Goal: Contribute content: Contribute content

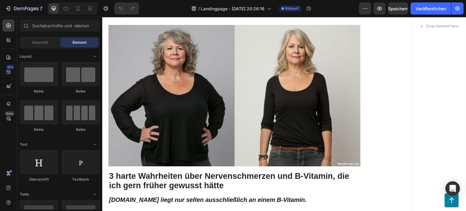
scroll to position [492, 0]
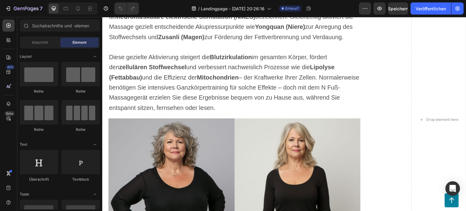
click at [457, 39] on div "Drop element here" at bounding box center [438, 119] width 55 height 1135
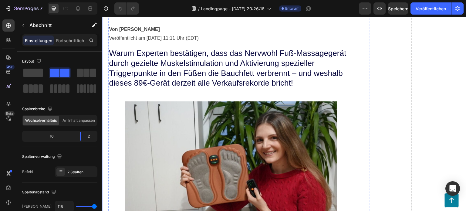
scroll to position [0, 0]
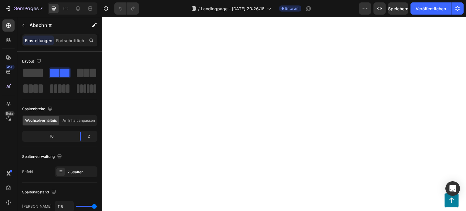
scroll to position [2638, 0]
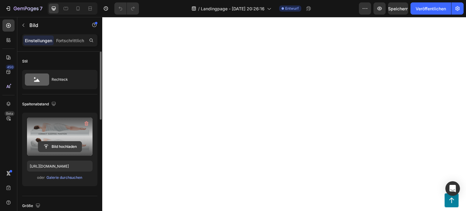
click at [49, 144] on input "file" at bounding box center [59, 146] width 43 height 10
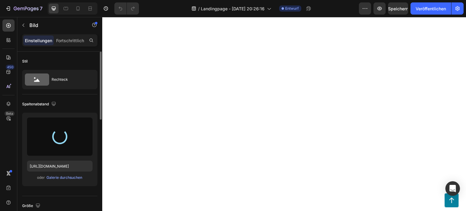
type input "[URL][DOMAIN_NAME]"
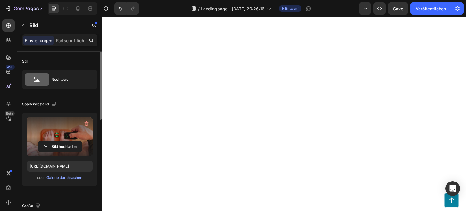
scroll to position [2759, 0]
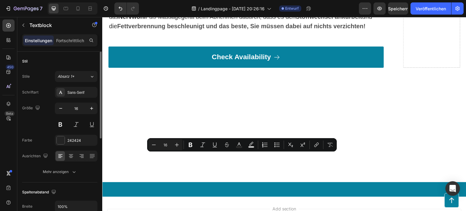
drag, startPoint x: 272, startPoint y: 174, endPoint x: 109, endPoint y: 157, distance: 164.0
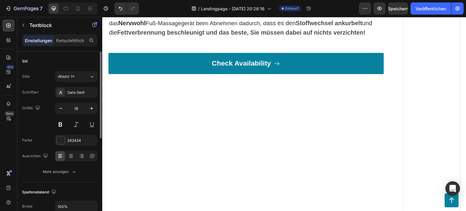
scroll to position [2790, 0]
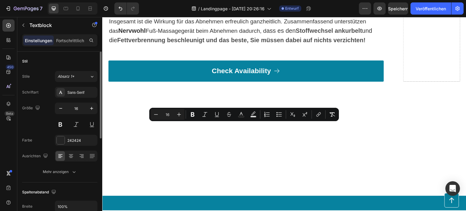
drag, startPoint x: 237, startPoint y: 190, endPoint x: 108, endPoint y: 126, distance: 143.7
click at [176, 114] on icon "Editor contextual toolbar" at bounding box center [179, 114] width 6 height 6
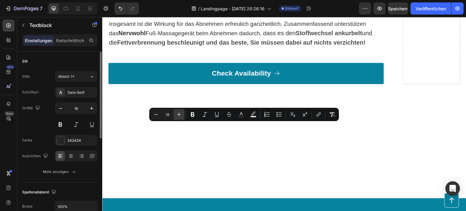
click at [176, 114] on icon "Editor contextual toolbar" at bounding box center [179, 114] width 6 height 6
type input "20"
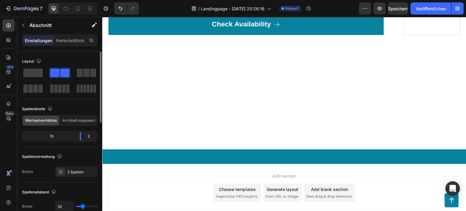
scroll to position [2850, 0]
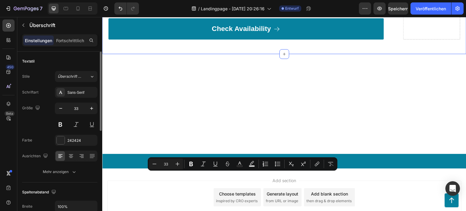
drag, startPoint x: 143, startPoint y: 191, endPoint x: 108, endPoint y: 178, distance: 37.9
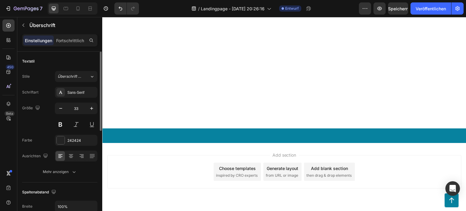
scroll to position [2886, 0]
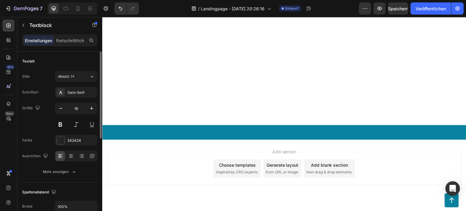
scroll to position [2916, 0]
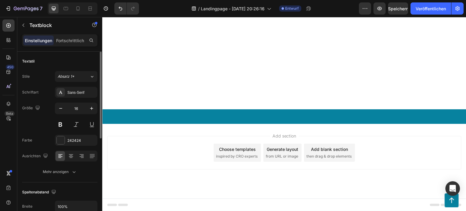
drag, startPoint x: 377, startPoint y: 145, endPoint x: 204, endPoint y: 165, distance: 174.0
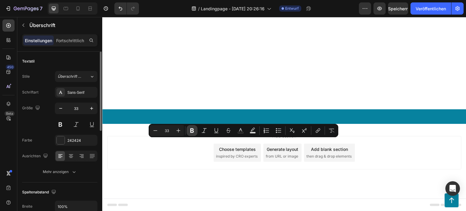
click at [189, 129] on button "Bold" at bounding box center [191, 130] width 11 height 11
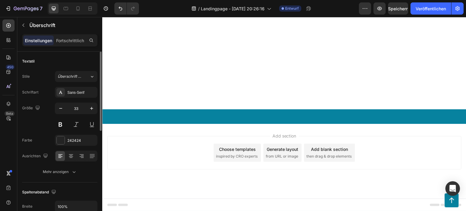
drag, startPoint x: 378, startPoint y: 143, endPoint x: 112, endPoint y: 147, distance: 265.9
drag, startPoint x: 221, startPoint y: 144, endPoint x: 166, endPoint y: 148, distance: 54.7
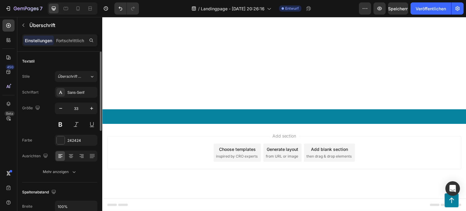
drag, startPoint x: 109, startPoint y: 145, endPoint x: 378, endPoint y: 145, distance: 269.0
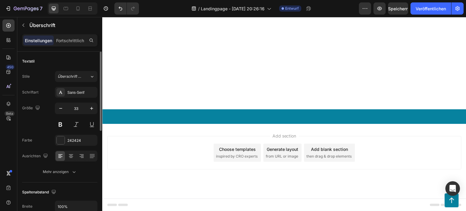
drag, startPoint x: 378, startPoint y: 143, endPoint x: 267, endPoint y: 148, distance: 110.8
drag, startPoint x: 378, startPoint y: 143, endPoint x: 109, endPoint y: 146, distance: 268.7
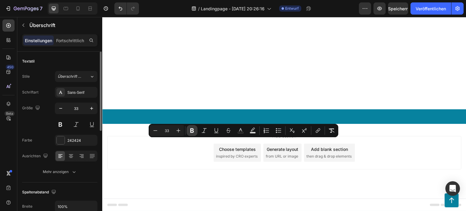
click at [193, 130] on icon "Editor contextual toolbar" at bounding box center [192, 130] width 4 height 5
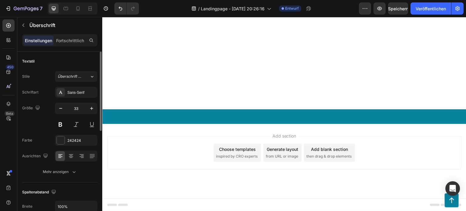
drag, startPoint x: 165, startPoint y: 132, endPoint x: 110, endPoint y: 120, distance: 55.9
drag, startPoint x: 195, startPoint y: 134, endPoint x: 190, endPoint y: 134, distance: 5.2
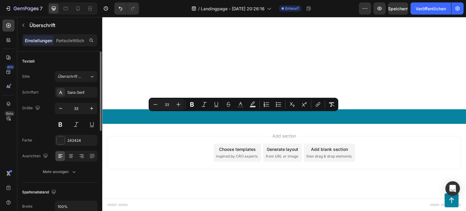
drag, startPoint x: 110, startPoint y: 117, endPoint x: 378, endPoint y: 153, distance: 269.5
click at [157, 106] on icon "Editor contextual toolbar" at bounding box center [155, 104] width 6 height 6
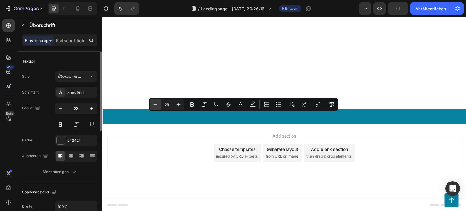
click at [157, 106] on icon "Editor contextual toolbar" at bounding box center [155, 104] width 6 height 6
type input "28"
click at [59, 107] on icon "button" at bounding box center [61, 108] width 6 height 6
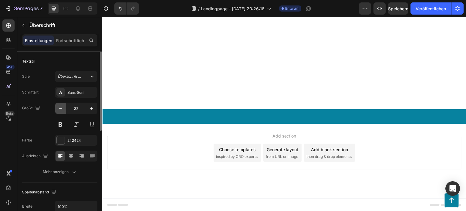
click at [59, 107] on icon "button" at bounding box center [61, 108] width 6 height 6
type input "28"
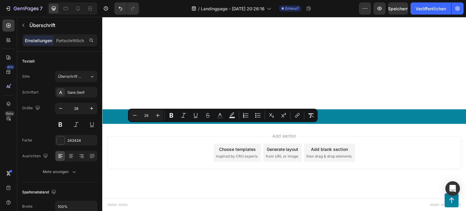
drag, startPoint x: 342, startPoint y: 126, endPoint x: 105, endPoint y: 128, distance: 236.8
click at [167, 115] on button "Bold" at bounding box center [171, 115] width 11 height 11
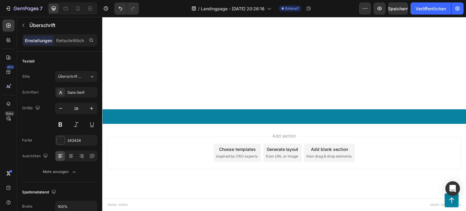
click at [64, 121] on button at bounding box center [60, 124] width 11 height 11
click at [63, 122] on button at bounding box center [60, 124] width 11 height 11
click at [64, 122] on button at bounding box center [60, 124] width 11 height 11
click at [59, 123] on button at bounding box center [60, 124] width 11 height 11
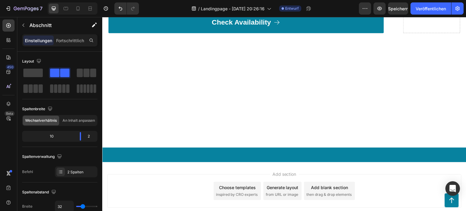
scroll to position [2856, 0]
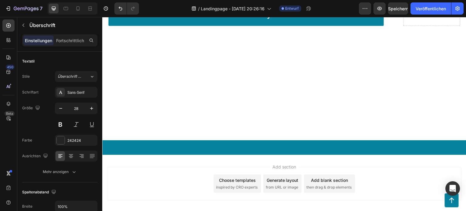
scroll to position [2886, 0]
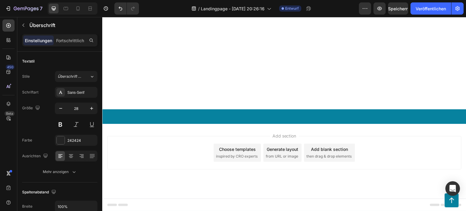
scroll to position [2946, 0]
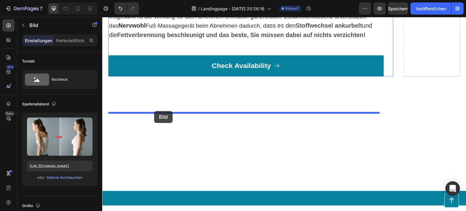
drag, startPoint x: 162, startPoint y: 162, endPoint x: 154, endPoint y: 111, distance: 51.9
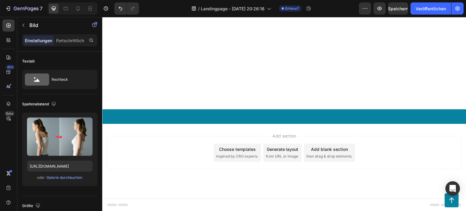
scroll to position [2976, 0]
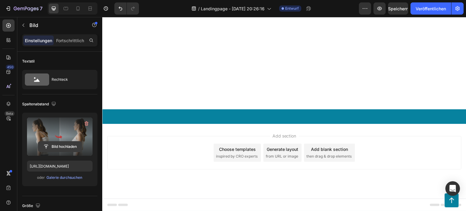
click at [59, 143] on input "file" at bounding box center [59, 146] width 43 height 10
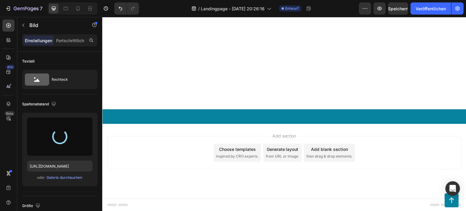
type input "[URL][DOMAIN_NAME]"
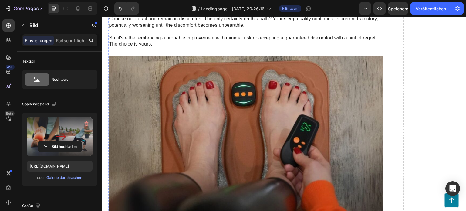
scroll to position [3128, 0]
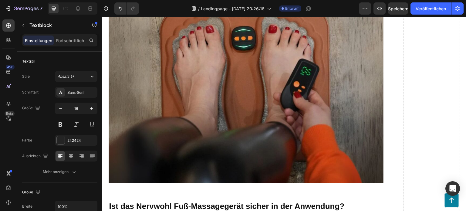
drag, startPoint x: 156, startPoint y: 132, endPoint x: 109, endPoint y: 106, distance: 54.1
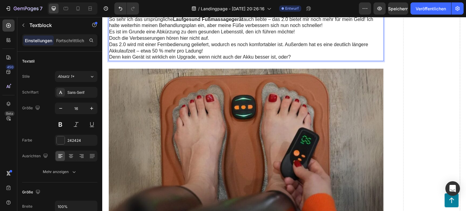
scroll to position [3178, 0]
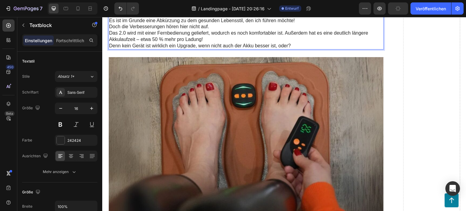
click at [212, 43] on p "Das 2.0 wird mit einer Fernbedienung geliefert, wodurch es noch komfortabler is…" at bounding box center [246, 36] width 274 height 13
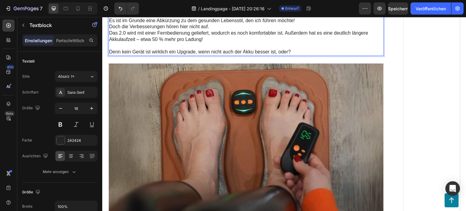
click at [214, 24] on p "Es ist im Grunde eine Abkürzung zu dem gesunden Lebensstil, den ich führen möch…" at bounding box center [246, 21] width 274 height 6
click at [213, 30] on p "Doch die Verbesserungen hören hier nicht auf." at bounding box center [246, 27] width 274 height 6
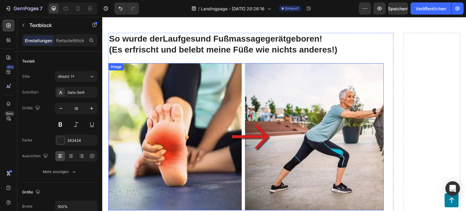
scroll to position [2966, 0]
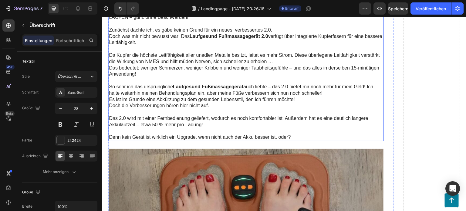
scroll to position [3269, 0]
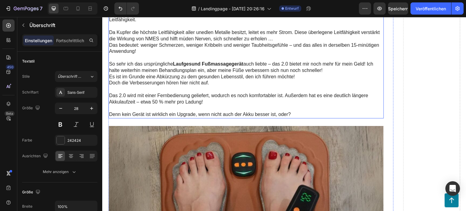
click at [294, 112] on p "Denn kein Gerät ist wirklich ein Upgrade, wenn nicht auch der Akku besser ist, …" at bounding box center [246, 114] width 274 height 6
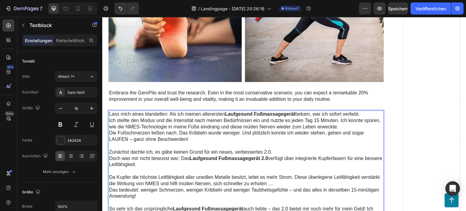
scroll to position [3122, 0]
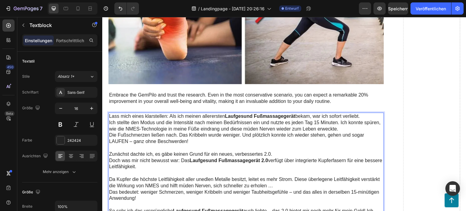
click at [159, 124] on p "Ich stellte den Modus und die Intensität nach meinen Bedürfnissen ein und nutzt…" at bounding box center [246, 125] width 274 height 13
click at [92, 105] on icon "button" at bounding box center [92, 108] width 6 height 6
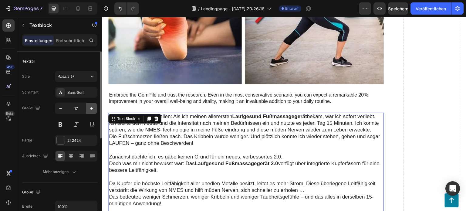
click at [92, 105] on icon "button" at bounding box center [92, 108] width 6 height 6
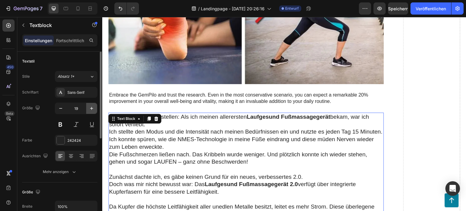
click at [92, 105] on icon "button" at bounding box center [92, 108] width 6 height 6
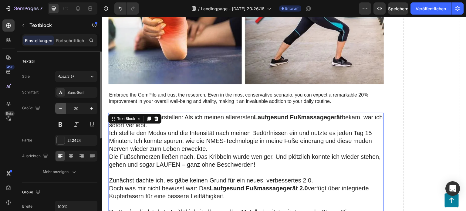
click at [62, 106] on icon "button" at bounding box center [61, 108] width 6 height 6
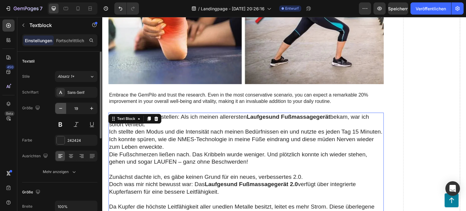
type input "18"
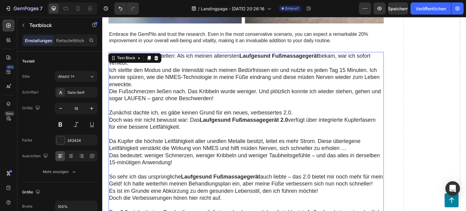
click at [304, 147] on p "Da Kupfer die höchste Leitfähigkeit aller unedlen Metalle besitzt, leitet es me…" at bounding box center [246, 145] width 274 height 14
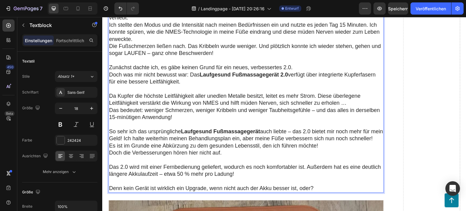
scroll to position [3243, 0]
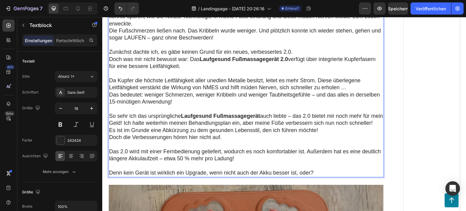
click at [301, 43] on p "Rich Text Editor. Editing area: main" at bounding box center [246, 45] width 274 height 7
click at [301, 49] on p "Zunächst dachte ich, es gäbe keinen Grund für ein neues, verbessertes 2.0." at bounding box center [246, 52] width 274 height 7
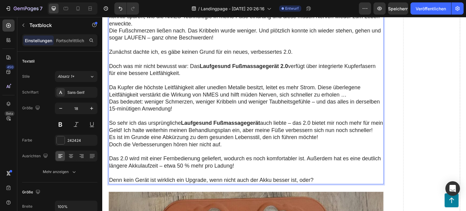
click at [318, 183] on p "Denn kein Gerät ist wirklich ein Upgrade, wenn nicht auch der Akku besser ist, …" at bounding box center [246, 179] width 274 height 7
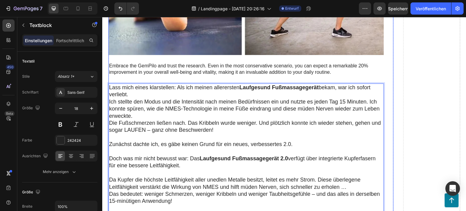
scroll to position [3122, 0]
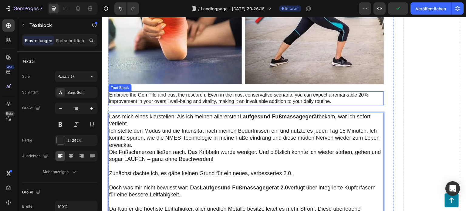
click at [342, 94] on p "Embrace the GemPilo and trust the research. Even in the most conservative scena…" at bounding box center [246, 98] width 274 height 13
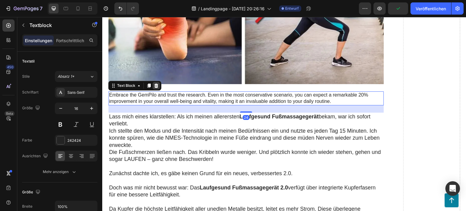
click at [155, 83] on icon at bounding box center [156, 85] width 5 height 5
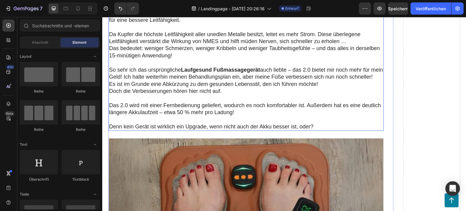
scroll to position [3274, 0]
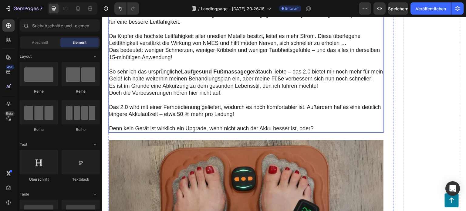
click at [320, 132] on p "Denn kein Gerät ist wirklich ein Upgrade, wenn nicht auch der Akku besser ist, …" at bounding box center [246, 128] width 274 height 7
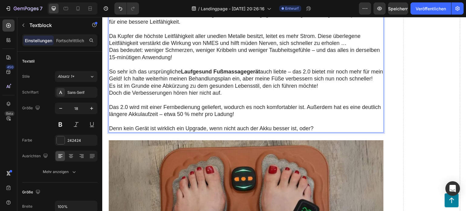
drag, startPoint x: 314, startPoint y: 131, endPoint x: 311, endPoint y: 132, distance: 3.3
click at [312, 132] on p "Denn kein Gerät ist wirklich ein Upgrade, wenn nicht auch der Akku besser ist, …" at bounding box center [246, 128] width 274 height 7
click at [88, 105] on button "button" at bounding box center [91, 108] width 11 height 11
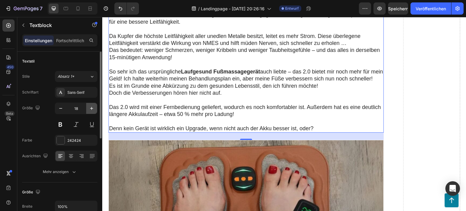
click at [88, 105] on button "button" at bounding box center [91, 108] width 11 height 11
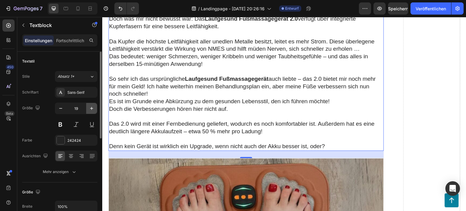
type input "20"
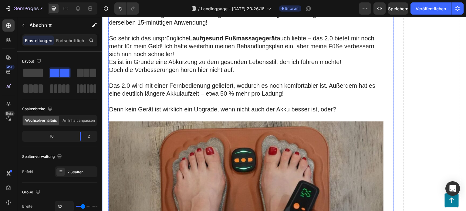
scroll to position [3338, 0]
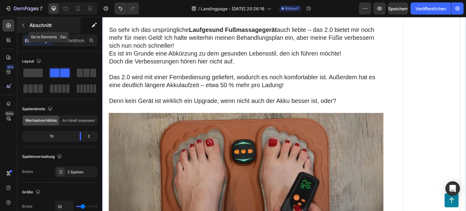
click at [25, 24] on icon "button" at bounding box center [23, 25] width 5 height 5
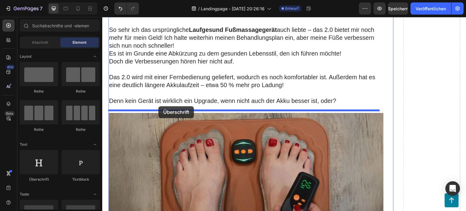
drag, startPoint x: 186, startPoint y: 163, endPoint x: 158, endPoint y: 106, distance: 63.7
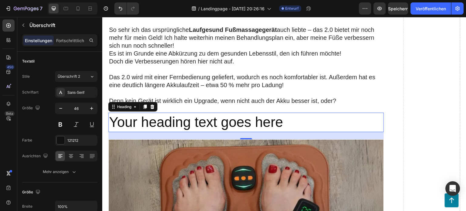
click at [280, 122] on h2 "Your heading text goes here" at bounding box center [245, 121] width 275 height 19
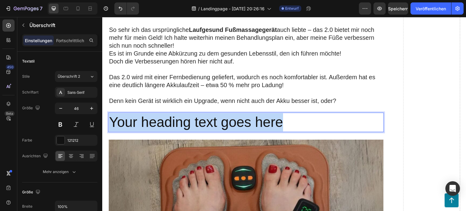
drag, startPoint x: 283, startPoint y: 120, endPoint x: 110, endPoint y: 124, distance: 172.6
click at [110, 126] on p "Your heading text goes here" at bounding box center [246, 122] width 274 height 18
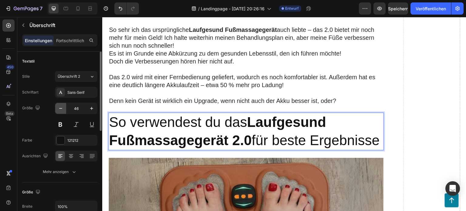
click at [61, 108] on icon "button" at bounding box center [60, 108] width 3 height 1
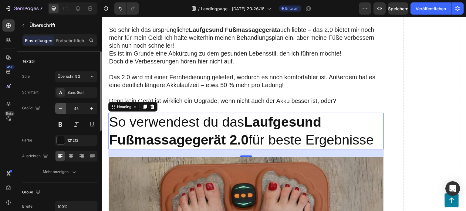
click at [61, 108] on icon "button" at bounding box center [60, 108] width 3 height 1
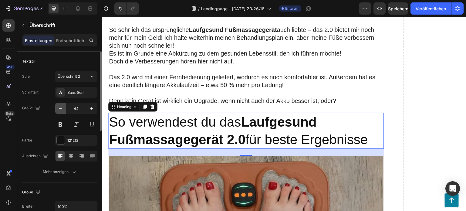
click at [61, 108] on icon "button" at bounding box center [60, 108] width 3 height 1
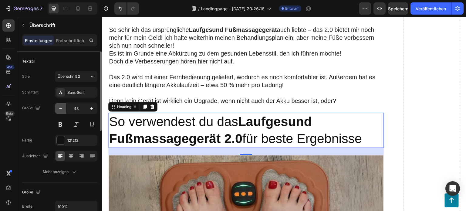
click at [61, 107] on icon "button" at bounding box center [61, 108] width 6 height 6
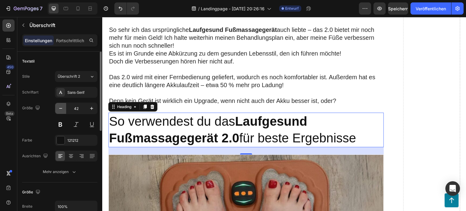
click at [61, 107] on icon "button" at bounding box center [61, 108] width 6 height 6
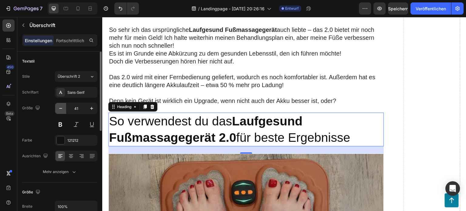
click at [61, 107] on icon "button" at bounding box center [61, 108] width 6 height 6
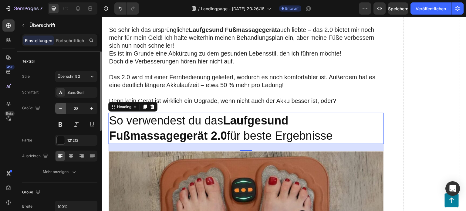
click at [61, 107] on icon "button" at bounding box center [61, 108] width 6 height 6
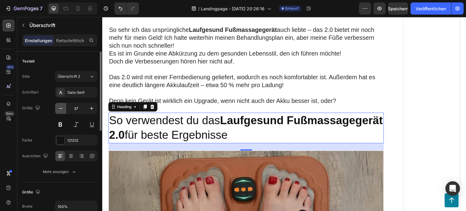
click at [61, 107] on icon "button" at bounding box center [61, 108] width 6 height 6
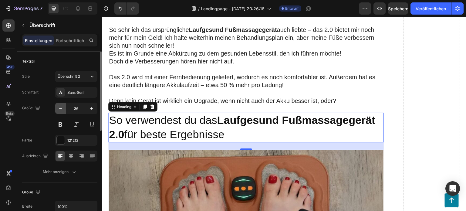
click at [61, 107] on icon "button" at bounding box center [61, 108] width 6 height 6
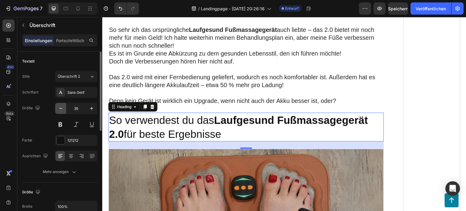
click at [61, 107] on icon "button" at bounding box center [61, 108] width 6 height 6
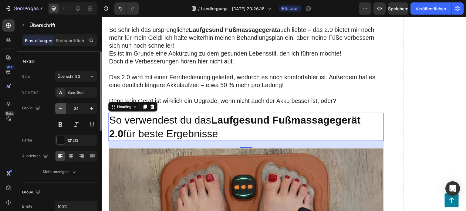
click at [61, 107] on icon "button" at bounding box center [61, 108] width 6 height 6
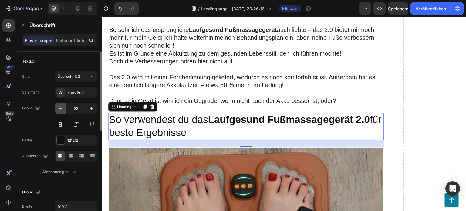
click at [61, 107] on icon "button" at bounding box center [61, 108] width 6 height 6
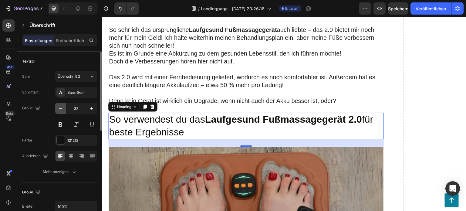
click at [61, 107] on icon "button" at bounding box center [61, 108] width 6 height 6
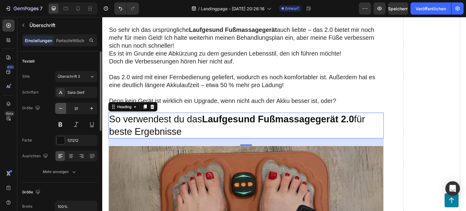
click at [61, 107] on icon "button" at bounding box center [61, 108] width 6 height 6
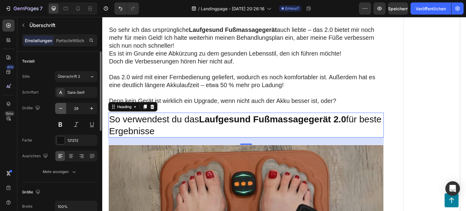
click at [61, 107] on icon "button" at bounding box center [61, 108] width 6 height 6
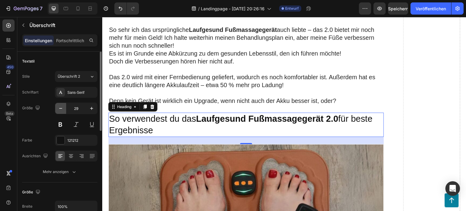
type input "28"
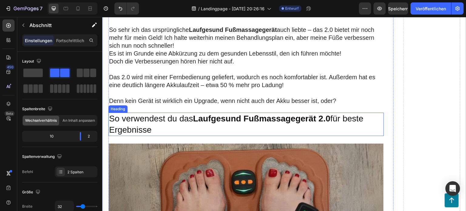
click at [160, 129] on p "So verwendest du das Laufgesund Fußmassagegerät 2.0 für beste Ergebnisse" at bounding box center [246, 124] width 274 height 22
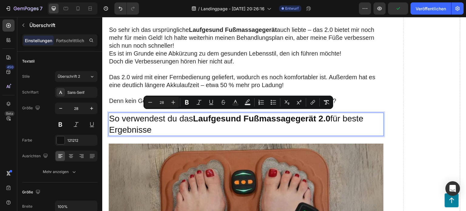
drag, startPoint x: 153, startPoint y: 127, endPoint x: 112, endPoint y: 117, distance: 42.8
click at [112, 117] on p "So verwendest du das Laufgesund Fußmassagegerät 2.0 für beste Ergebnisse" at bounding box center [246, 124] width 274 height 22
click at [159, 124] on p "So verwendest du das Laufgesund Fußmassagegerät 2.0 für beste Ergebnisse" at bounding box center [246, 124] width 274 height 22
drag, startPoint x: 141, startPoint y: 126, endPoint x: 110, endPoint y: 116, distance: 32.8
click at [110, 116] on p "So verwendest du das Laufgesund Fußmassagegerät 2.0 für beste Ergebnisse" at bounding box center [246, 124] width 274 height 22
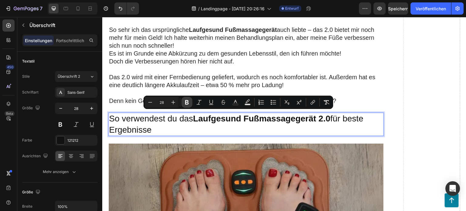
click at [186, 100] on icon "Kontextbezogene Symbolleiste des Editors" at bounding box center [187, 102] width 4 height 5
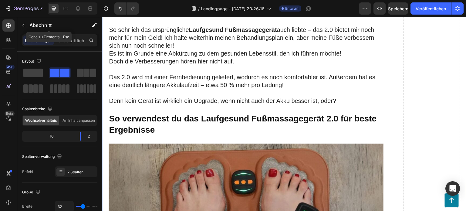
click at [23, 22] on button "button" at bounding box center [23, 25] width 10 height 10
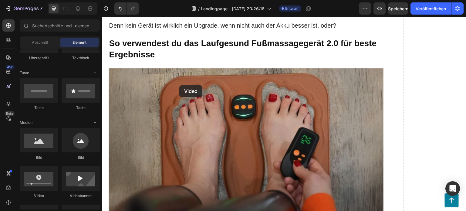
scroll to position [3435, 0]
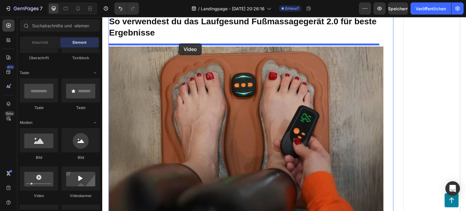
drag, startPoint x: 155, startPoint y: 189, endPoint x: 178, endPoint y: 42, distance: 148.5
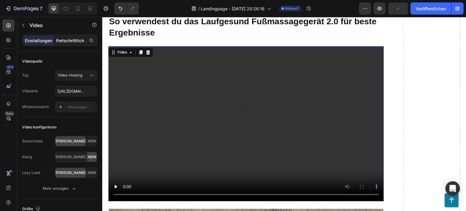
click at [68, 38] on font "Fortschrittlich" at bounding box center [70, 40] width 28 height 5
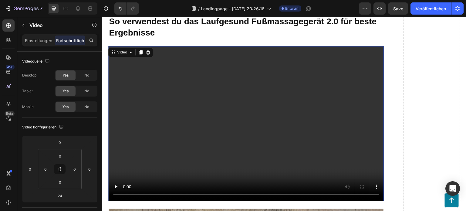
click at [41, 44] on div "Einstellungen" at bounding box center [38, 40] width 30 height 10
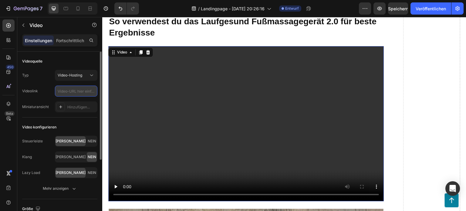
scroll to position [0, 0]
paste input "[URL][DOMAIN_NAME]"
type input "[URL][DOMAIN_NAME]"
click at [72, 127] on div "Video konfigurieren" at bounding box center [59, 127] width 75 height 10
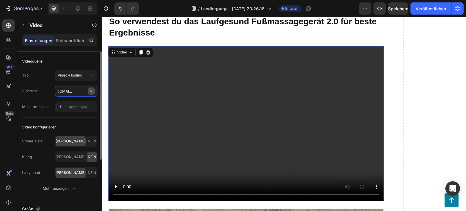
type input "[URL][DOMAIN_NAME]"
click at [82, 120] on div "Video konfigurieren Steuerleiste Ja NEIN Klang Ja NEIN Lazy Load Ja NEIN Mehr a…" at bounding box center [59, 158] width 75 height 82
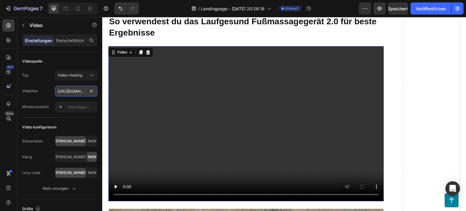
click at [60, 94] on input "[URL][DOMAIN_NAME]" at bounding box center [76, 91] width 42 height 11
click at [60, 92] on input "[URL][DOMAIN_NAME]" at bounding box center [76, 91] width 42 height 11
click at [76, 91] on input "[URL][DOMAIN_NAME]" at bounding box center [76, 91] width 42 height 11
drag, startPoint x: 82, startPoint y: 90, endPoint x: 89, endPoint y: 93, distance: 7.8
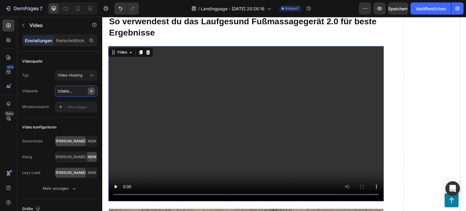
click at [89, 93] on div "[URL][DOMAIN_NAME]" at bounding box center [76, 91] width 42 height 11
click at [71, 92] on input "text" at bounding box center [76, 91] width 42 height 11
click at [66, 90] on input "text" at bounding box center [76, 91] width 42 height 11
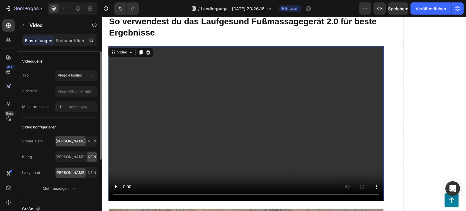
click at [49, 88] on div "Videolink" at bounding box center [59, 91] width 75 height 11
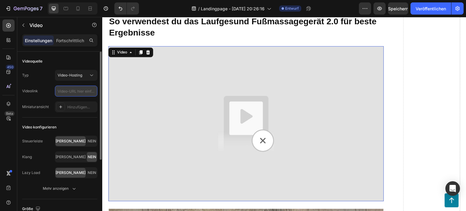
click at [67, 91] on input "text" at bounding box center [76, 91] width 42 height 11
paste input "[URL][DOMAIN_NAME]"
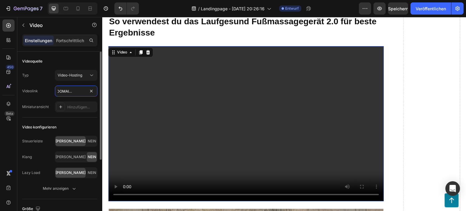
type input "[URL][DOMAIN_NAME]"
click at [49, 90] on div "Videolink [URL][DOMAIN_NAME]" at bounding box center [59, 91] width 75 height 11
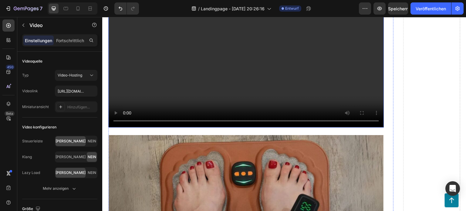
scroll to position [3556, 0]
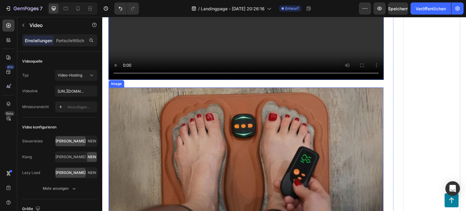
click at [236, 118] on img at bounding box center [246, 178] width 275 height 183
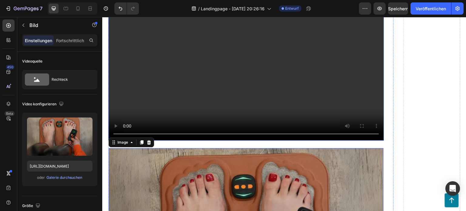
click at [161, 71] on video at bounding box center [245, 62] width 275 height 155
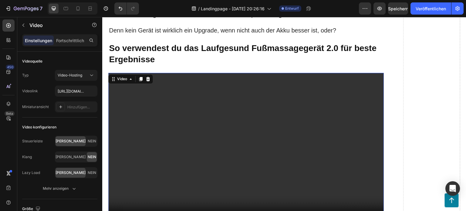
scroll to position [3405, 0]
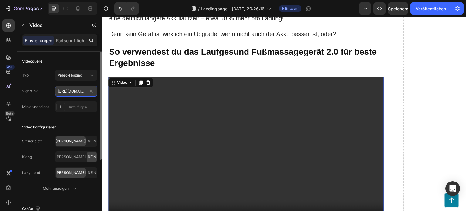
click at [74, 92] on input "[URL][DOMAIN_NAME]" at bounding box center [76, 91] width 42 height 11
click at [88, 99] on div "Typ Video-Hosting Videolink [URL][DOMAIN_NAME] Miniaturansicht Hinzufügen..." at bounding box center [59, 91] width 75 height 42
click at [76, 93] on input "[URL][DOMAIN_NAME]" at bounding box center [76, 91] width 42 height 11
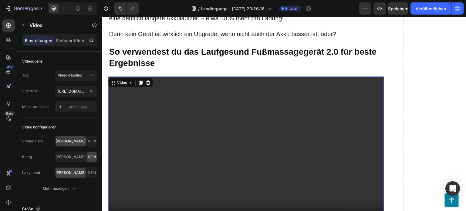
click at [221, 125] on video at bounding box center [245, 153] width 275 height 155
click at [147, 80] on icon at bounding box center [148, 82] width 4 height 4
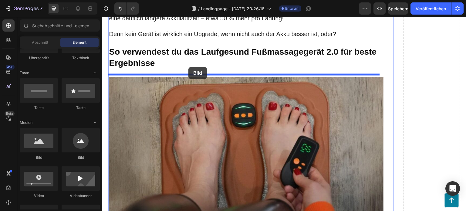
drag, startPoint x: 146, startPoint y: 159, endPoint x: 188, endPoint y: 67, distance: 101.9
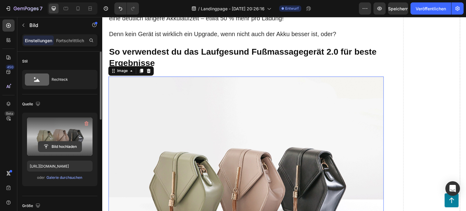
click at [63, 145] on input "file" at bounding box center [59, 146] width 43 height 10
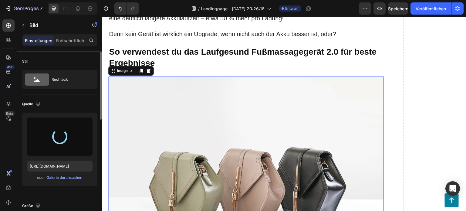
type input "[URL][DOMAIN_NAME]"
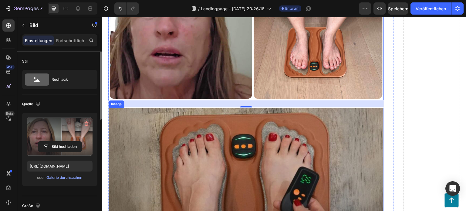
scroll to position [3496, 0]
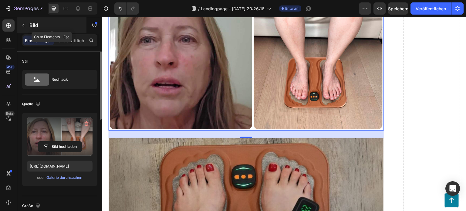
click at [22, 24] on icon "button" at bounding box center [23, 25] width 5 height 5
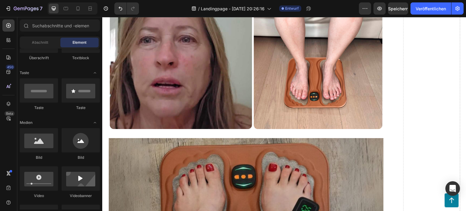
scroll to position [91, 0]
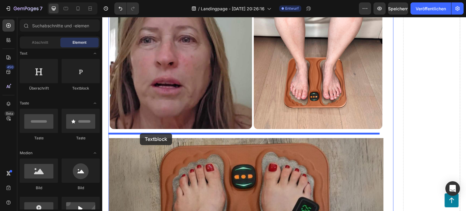
drag, startPoint x: 177, startPoint y: 97, endPoint x: 141, endPoint y: 132, distance: 50.4
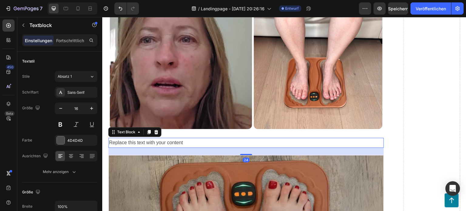
click at [190, 138] on div "Replace this text with your content" at bounding box center [245, 143] width 275 height 10
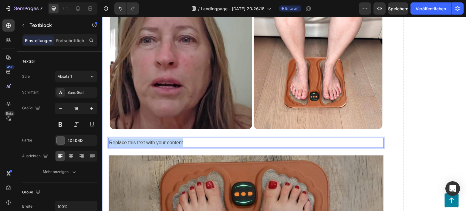
drag, startPoint x: 187, startPoint y: 137, endPoint x: 106, endPoint y: 141, distance: 81.0
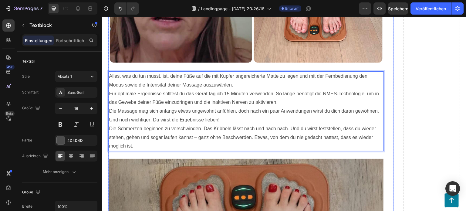
scroll to position [3562, 0]
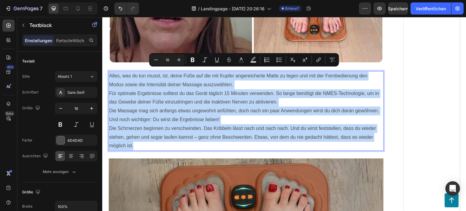
drag, startPoint x: 139, startPoint y: 142, endPoint x: 103, endPoint y: 73, distance: 77.2
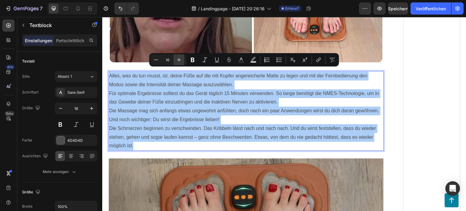
click at [176, 60] on icon "Editor contextual toolbar" at bounding box center [179, 60] width 6 height 6
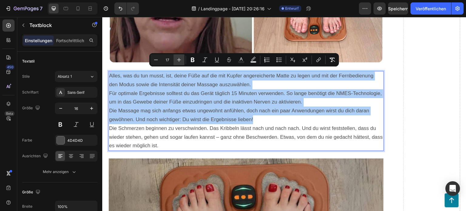
click at [176, 60] on icon "Editor contextual toolbar" at bounding box center [179, 60] width 6 height 6
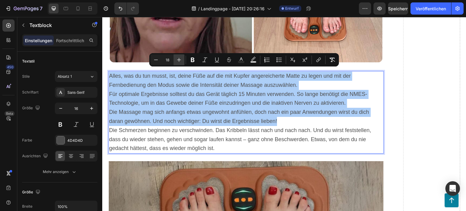
click at [176, 60] on icon "Editor contextual toolbar" at bounding box center [179, 60] width 6 height 6
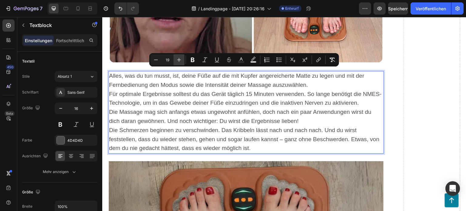
click at [176, 60] on icon "Editor contextual toolbar" at bounding box center [179, 60] width 6 height 6
type input "20"
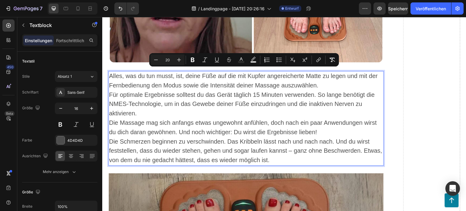
click at [149, 109] on p "Für optimale Ergebnisse solltest du das Gerät täglich 15 Minuten verwenden. So …" at bounding box center [246, 104] width 274 height 28
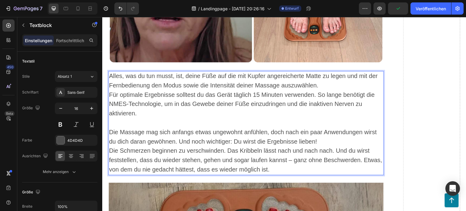
click at [366, 154] on p "Die Schmerzen beginnen zu verschwinden. Das Kribbeln lässt nach und nach nach. …" at bounding box center [246, 160] width 274 height 28
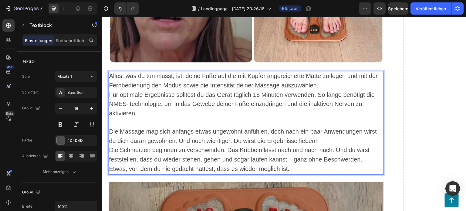
click at [364, 155] on p "Die Schmerzen beginnen zu verschwinden. Das Kribbeln lässt nach und nach nach. …" at bounding box center [246, 155] width 274 height 19
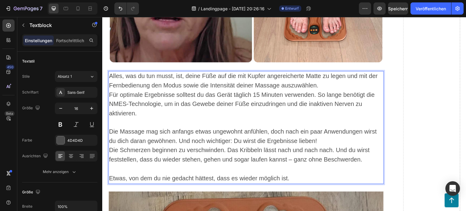
click at [335, 146] on span "Die Schmerzen beginnen zu verschwinden. Das Kribbeln lässt nach und nach nach. …" at bounding box center [239, 154] width 260 height 16
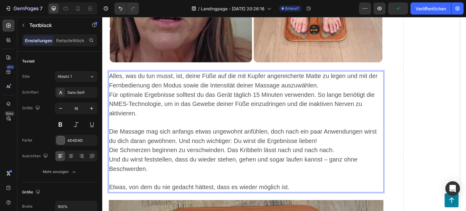
click at [110, 163] on span "Und du wirst feststellen, dass du wieder stehen, gehen und sogar laufen kannst …" at bounding box center [233, 164] width 248 height 16
click at [341, 146] on p "Die Schmerzen beginnen zu verschwinden. Das Kribbeln lässt nach und nach nach." at bounding box center [246, 150] width 274 height 9
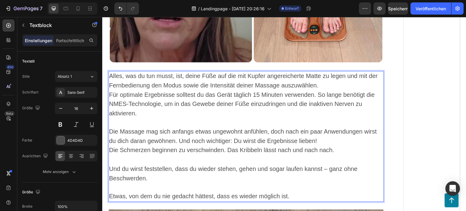
click at [323, 137] on p "Die Massage mag sich anfangs etwas ungewohnt anfühlen, doch nach ein paar Anwen…" at bounding box center [246, 136] width 274 height 19
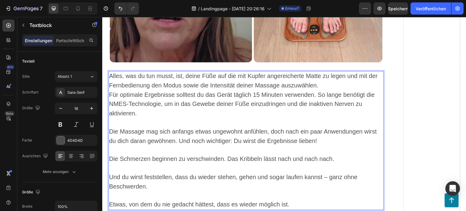
click at [321, 134] on p "Die Massage mag sich anfangs etwas ungewohnt anfühlen, doch nach ein paar Anwen…" at bounding box center [246, 136] width 274 height 19
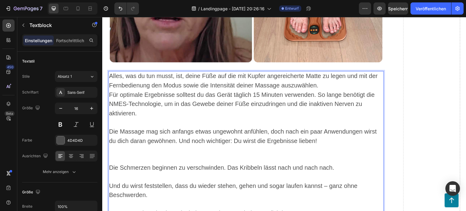
click at [325, 133] on p "Die Massage mag sich anfangs etwas ungewohnt anfühlen, doch nach ein paar Anwen…" at bounding box center [246, 136] width 274 height 19
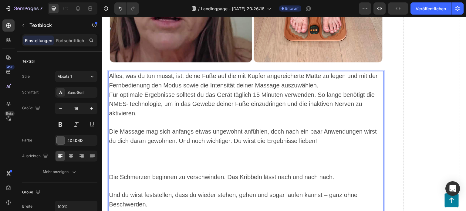
click at [121, 163] on p "Rich Text Editor. Editing area: main" at bounding box center [246, 167] width 274 height 9
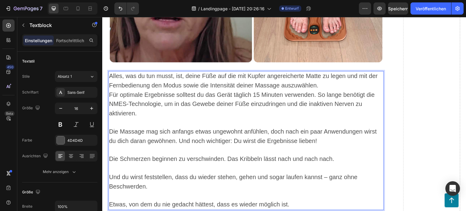
click at [326, 80] on p "Alles, was du tun musst, ist, deine Füße auf die mit Kupfer angereicherte Matte…" at bounding box center [246, 81] width 274 height 19
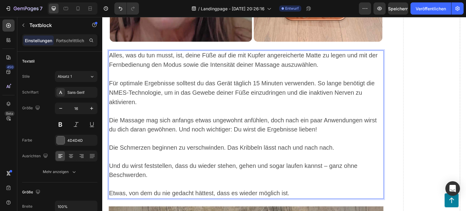
scroll to position [3593, 0]
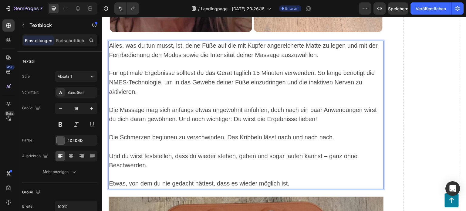
click at [113, 144] on p "Rich Text Editor. Editing area: main" at bounding box center [246, 146] width 274 height 9
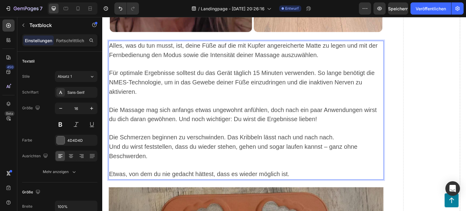
click at [110, 170] on span "Etwas, von dem du nie gedacht hättest, dass es wieder möglich ist." at bounding box center [199, 173] width 180 height 7
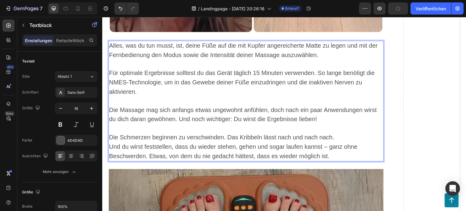
click at [309, 112] on span "Die Massage mag sich anfangs etwas ungewohnt anfühlen, doch nach ein paar Anwen…" at bounding box center [243, 114] width 268 height 16
click at [202, 42] on span "Alles, was du tun musst, ist, deine Füße auf die mit Kupfer angereicherte Matte…" at bounding box center [243, 50] width 269 height 16
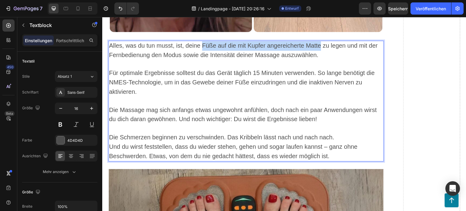
drag, startPoint x: 202, startPoint y: 41, endPoint x: 321, endPoint y: 44, distance: 118.3
click at [321, 44] on span "Alles, was du tun musst, ist, deine Füße auf die mit Kupfer angereicherte Matte…" at bounding box center [243, 50] width 269 height 16
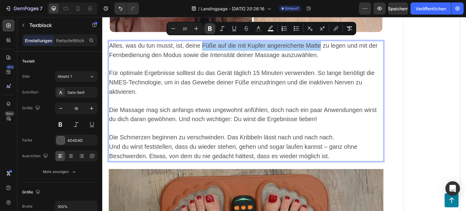
click at [210, 30] on icon "Editor contextual toolbar" at bounding box center [210, 28] width 4 height 5
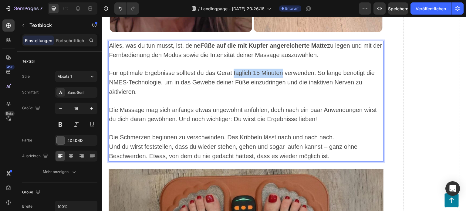
drag, startPoint x: 235, startPoint y: 68, endPoint x: 282, endPoint y: 66, distance: 47.0
click at [282, 69] on span "Für optimale Ergebnisse solltest du das Gerät täglich 15 Minuten verwenden. So …" at bounding box center [242, 81] width 266 height 25
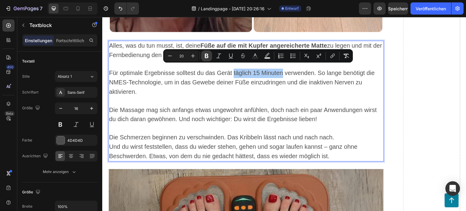
click at [207, 58] on icon "Editor contextual toolbar" at bounding box center [207, 56] width 4 height 5
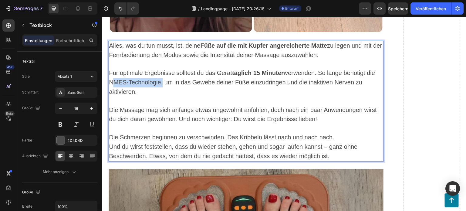
drag, startPoint x: 160, startPoint y: 77, endPoint x: 110, endPoint y: 79, distance: 49.5
click at [110, 79] on span "Für optimale Ergebnisse solltest du das Gerät täglich 15 Minuten verwenden. So …" at bounding box center [242, 81] width 266 height 25
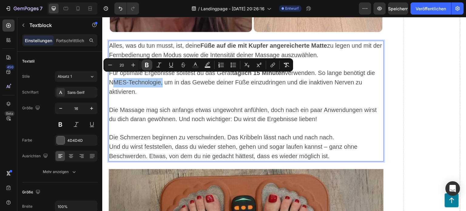
click at [147, 63] on icon "Editor contextual toolbar" at bounding box center [147, 65] width 4 height 5
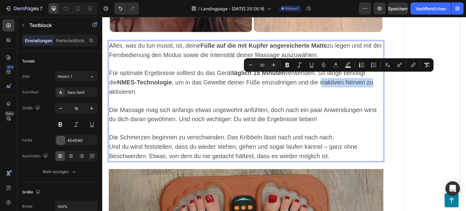
drag, startPoint x: 313, startPoint y: 78, endPoint x: 367, endPoint y: 77, distance: 54.3
click at [367, 77] on p "Für optimale Ergebnisse solltest du das Gerät täglich 15 Minuten verwenden. So …" at bounding box center [246, 83] width 274 height 28
click at [364, 79] on span "Für optimale Ergebnisse solltest du das Gerät täglich 15 Minuten verwenden. So …" at bounding box center [241, 81] width 264 height 25
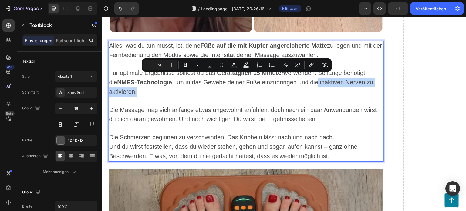
drag, startPoint x: 310, startPoint y: 78, endPoint x: 349, endPoint y: 88, distance: 40.2
click at [349, 88] on p "Für optimale Ergebnisse solltest du das Gerät täglich 15 Minuten verwenden. So …" at bounding box center [246, 83] width 274 height 28
click at [186, 64] on icon "Editor contextual toolbar" at bounding box center [185, 65] width 6 height 6
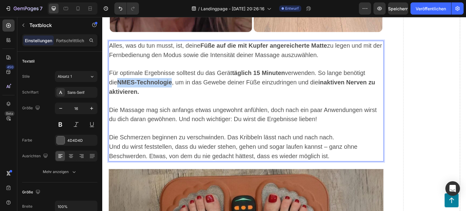
drag, startPoint x: 163, startPoint y: 78, endPoint x: 110, endPoint y: 80, distance: 52.5
click at [117, 80] on strong "NMES-Technologie" at bounding box center [144, 82] width 55 height 7
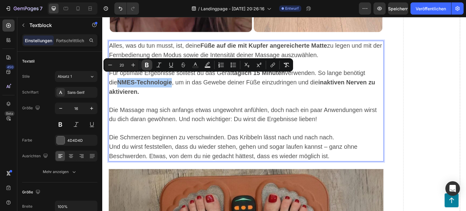
click at [146, 65] on icon "Editor contextual toolbar" at bounding box center [147, 65] width 6 height 6
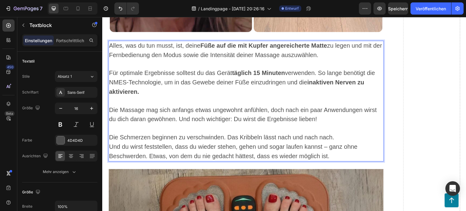
click at [192, 77] on span "Für optimale Ergebnisse solltest du das Gerät täglich 15 Minuten verwenden. So …" at bounding box center [242, 81] width 266 height 25
click at [193, 77] on span "Für optimale Ergebnisse solltest du das Gerät täglich 15 Minuten verwenden. So …" at bounding box center [242, 81] width 266 height 25
drag, startPoint x: 193, startPoint y: 77, endPoint x: 248, endPoint y: 80, distance: 55.3
click at [248, 80] on span "Für optimale Ergebnisse solltest du das Gerät täglich 15 Minuten verwenden. So …" at bounding box center [242, 81] width 266 height 25
click at [222, 77] on span "Für optimale Ergebnisse solltest du das Gerät täglich 15 Minuten verwenden. So …" at bounding box center [242, 81] width 266 height 25
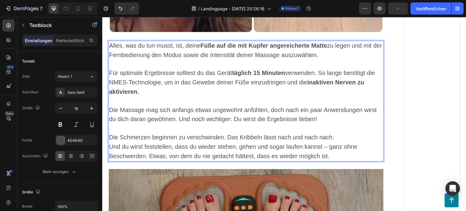
click at [251, 79] on span "Für optimale Ergebnisse solltest du das Gerät täglich 15 Minuten verwenden. So …" at bounding box center [242, 81] width 266 height 25
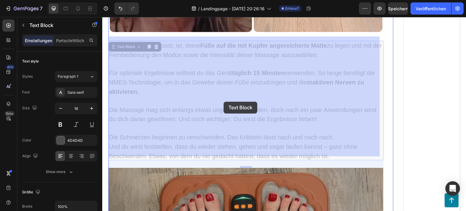
drag, startPoint x: 194, startPoint y: 102, endPoint x: 205, endPoint y: 102, distance: 10.6
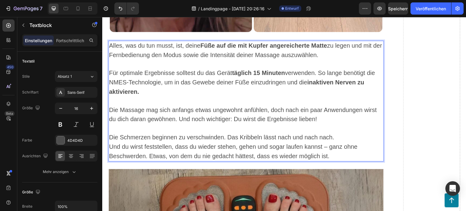
click at [172, 106] on span "Die Massage mag sich anfangs etwas ungewohnt anfühlen, doch nach ein paar Anwen…" at bounding box center [243, 114] width 268 height 16
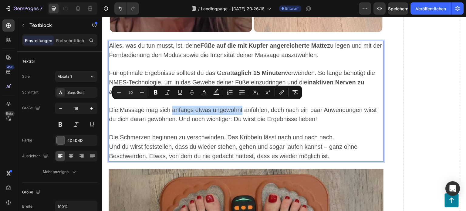
drag, startPoint x: 172, startPoint y: 104, endPoint x: 233, endPoint y: 103, distance: 60.9
click at [233, 106] on span "Die Massage mag sich anfangs etwas ungewohnt anfühlen, doch nach ein paar Anwen…" at bounding box center [243, 114] width 268 height 16
click at [158, 94] on icon "Editor contextual toolbar" at bounding box center [156, 92] width 6 height 6
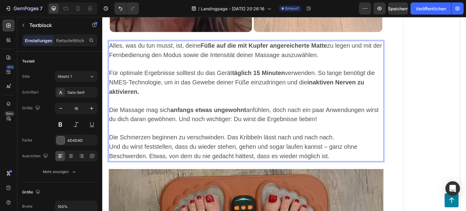
drag, startPoint x: 333, startPoint y: 112, endPoint x: 249, endPoint y: 115, distance: 83.4
click at [249, 115] on p "Die Massage mag sich anfangs etwas ungewohnt anfühlen, doch nach ein paar Anwen…" at bounding box center [246, 115] width 274 height 19
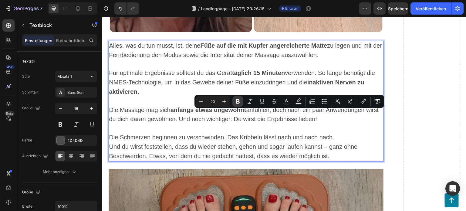
click at [239, 101] on icon "Editor contextual toolbar" at bounding box center [238, 101] width 6 height 6
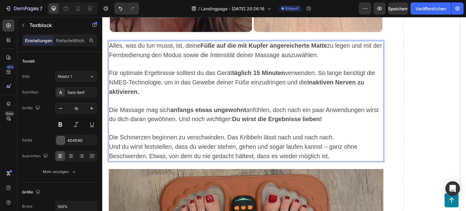
click at [328, 134] on span "Die Schmerzen beginnen zu verschwinden. Das Kribbeln lässt nach und nach nach." at bounding box center [221, 137] width 225 height 7
click at [120, 134] on span "Die Schmerzen beginnen zu verschwinden. Das Kribbeln lässt nach und nach nach." at bounding box center [221, 137] width 225 height 7
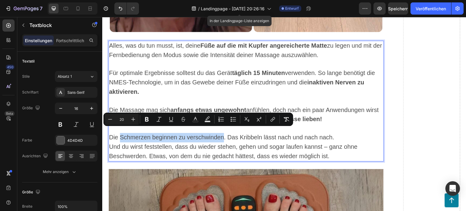
drag, startPoint x: 120, startPoint y: 131, endPoint x: 220, endPoint y: 133, distance: 99.8
click at [220, 134] on span "Die Schmerzen beginnen zu verschwinden. Das Kribbeln lässt nach und nach nach." at bounding box center [221, 137] width 225 height 7
click at [148, 117] on icon "Editor contextual toolbar" at bounding box center [147, 119] width 6 height 6
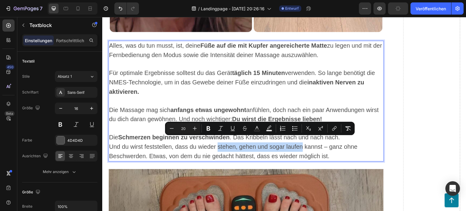
drag, startPoint x: 219, startPoint y: 140, endPoint x: 301, endPoint y: 141, distance: 82.5
click at [301, 143] on span "Und du wirst feststellen, dass du wieder stehen, gehen und sogar laufen kannst …" at bounding box center [233, 146] width 248 height 7
click at [206, 129] on icon "Editor contextual toolbar" at bounding box center [208, 128] width 4 height 5
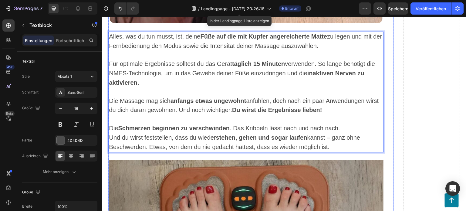
scroll to position [3653, 0]
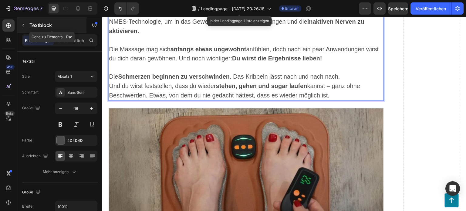
click at [19, 25] on button "button" at bounding box center [23, 25] width 10 height 10
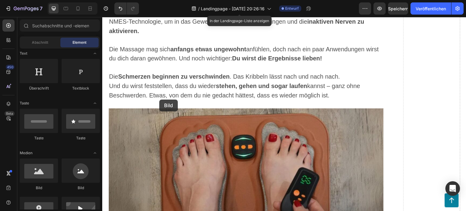
scroll to position [3657, 0]
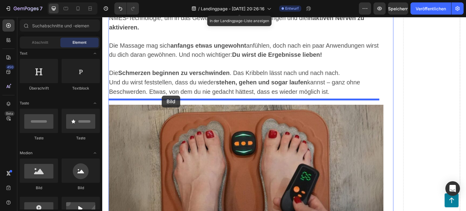
drag, startPoint x: 151, startPoint y: 189, endPoint x: 162, endPoint y: 96, distance: 94.0
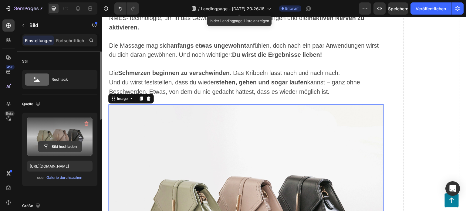
click at [55, 144] on input "file" at bounding box center [59, 146] width 43 height 10
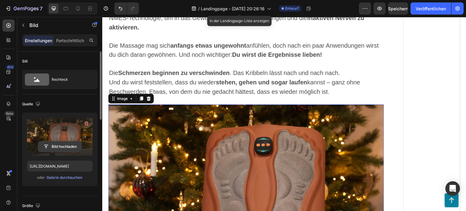
click at [66, 145] on input "file" at bounding box center [59, 146] width 43 height 10
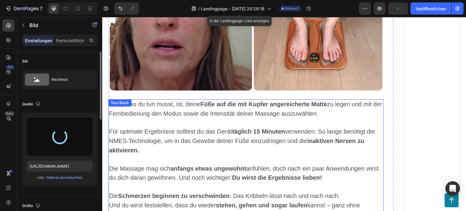
type input "[URL][DOMAIN_NAME]"
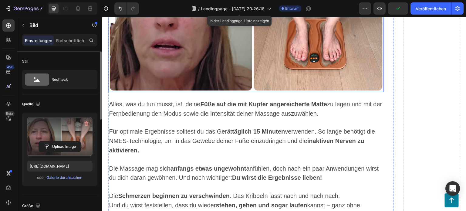
scroll to position [3445, 0]
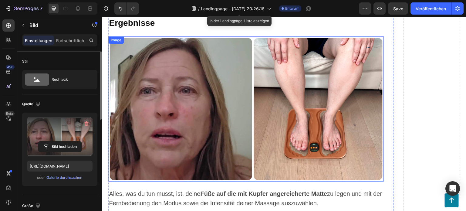
click at [170, 105] on img at bounding box center [245, 108] width 275 height 145
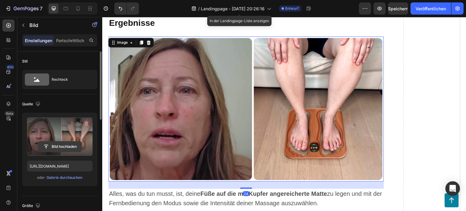
click at [63, 143] on input "file" at bounding box center [59, 146] width 43 height 10
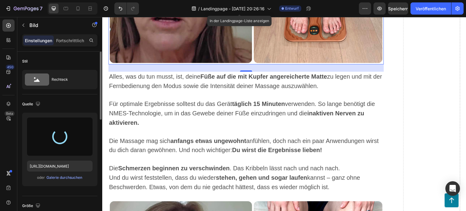
type input "[URL][DOMAIN_NAME]"
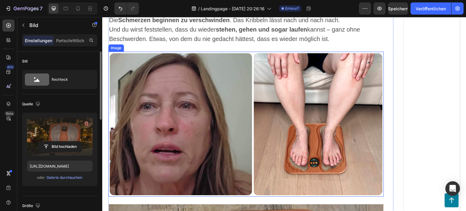
scroll to position [3687, 0]
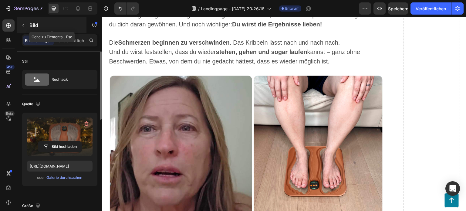
click at [26, 27] on button "button" at bounding box center [23, 25] width 10 height 10
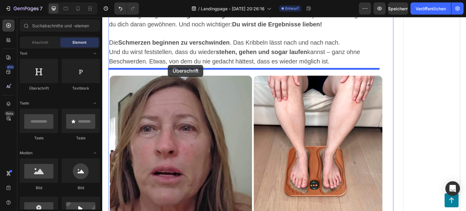
drag, startPoint x: 152, startPoint y: 95, endPoint x: 168, endPoint y: 65, distance: 34.3
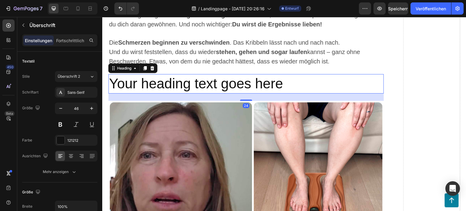
click at [286, 75] on h2 "Your heading text goes here" at bounding box center [245, 83] width 275 height 19
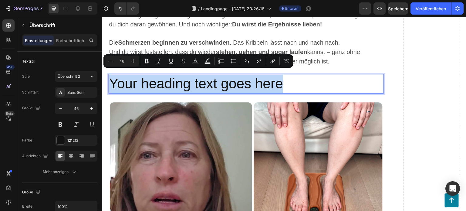
drag, startPoint x: 286, startPoint y: 75, endPoint x: 110, endPoint y: 84, distance: 175.8
click at [110, 84] on p "Your heading text goes here" at bounding box center [246, 84] width 274 height 18
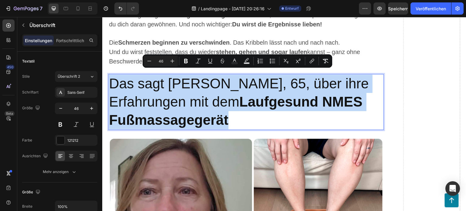
drag, startPoint x: 202, startPoint y: 120, endPoint x: 106, endPoint y: 77, distance: 104.6
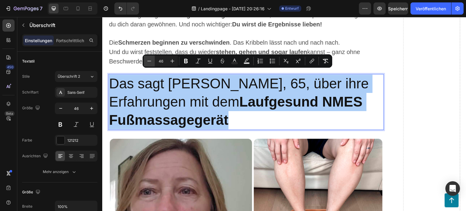
click at [150, 62] on icon "Editor contextual toolbar" at bounding box center [149, 61] width 6 height 6
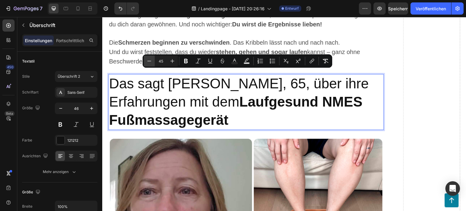
click at [150, 62] on icon "Editor contextual toolbar" at bounding box center [149, 61] width 6 height 6
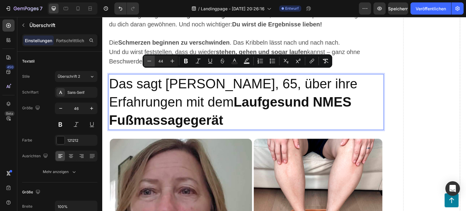
click at [150, 62] on icon "Editor contextual toolbar" at bounding box center [149, 61] width 6 height 6
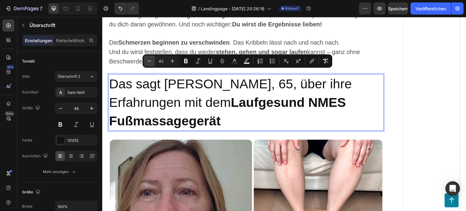
click at [150, 62] on icon "Editor contextual toolbar" at bounding box center [149, 61] width 6 height 6
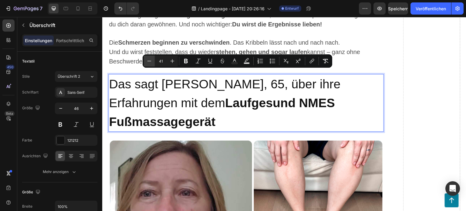
click at [150, 62] on icon "Editor contextual toolbar" at bounding box center [149, 61] width 6 height 6
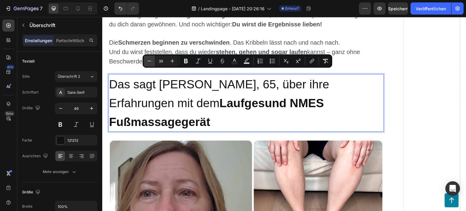
click at [150, 62] on icon "Editor contextual toolbar" at bounding box center [149, 61] width 6 height 6
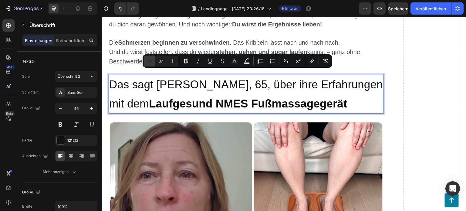
click at [150, 62] on icon "Editor contextual toolbar" at bounding box center [149, 61] width 6 height 6
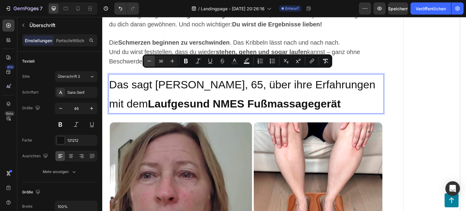
click at [150, 62] on icon "Editor contextual toolbar" at bounding box center [149, 61] width 6 height 6
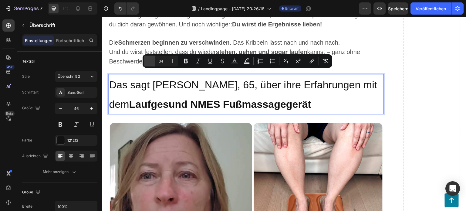
click at [151, 62] on icon "Editor contextual toolbar" at bounding box center [149, 61] width 6 height 6
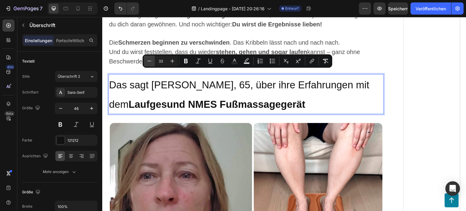
click at [151, 62] on icon "Editor contextual toolbar" at bounding box center [149, 61] width 6 height 6
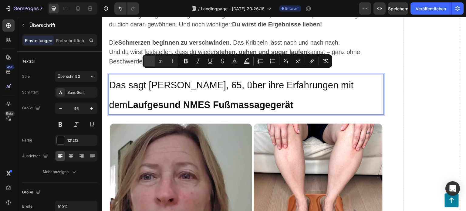
click at [151, 62] on icon "Editor contextual toolbar" at bounding box center [149, 61] width 6 height 6
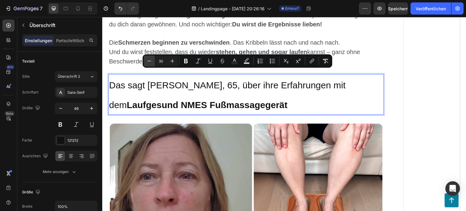
click at [151, 62] on icon "Editor contextual toolbar" at bounding box center [149, 61] width 6 height 6
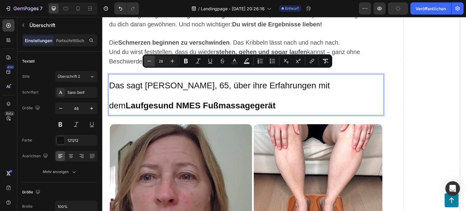
click at [151, 62] on icon "Editor contextual toolbar" at bounding box center [149, 61] width 6 height 6
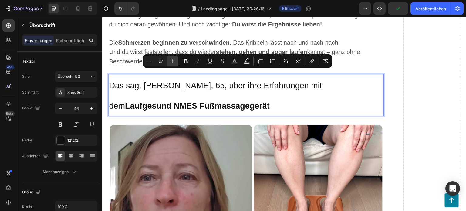
click at [172, 62] on icon "Editor contextual toolbar" at bounding box center [172, 61] width 6 height 6
type input "28"
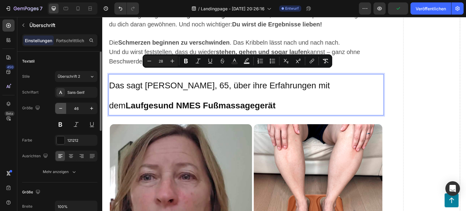
click at [59, 109] on icon "button" at bounding box center [61, 108] width 6 height 6
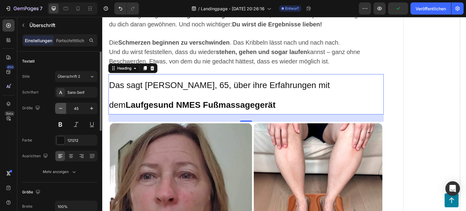
click at [59, 109] on icon "button" at bounding box center [61, 108] width 6 height 6
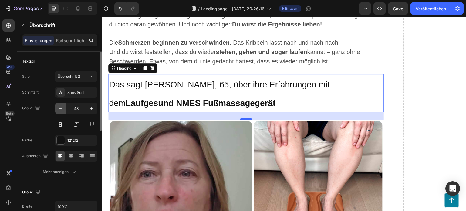
click at [59, 109] on icon "button" at bounding box center [61, 108] width 6 height 6
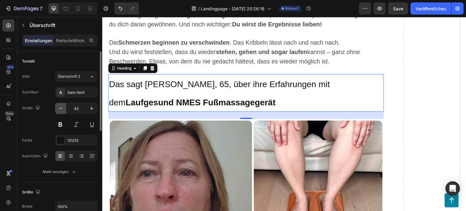
click at [59, 108] on icon "button" at bounding box center [60, 108] width 3 height 1
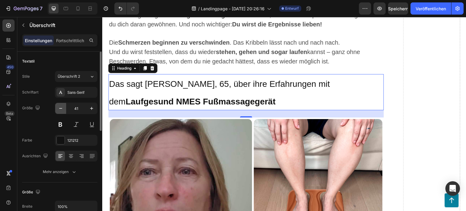
click at [59, 108] on icon "button" at bounding box center [60, 108] width 3 height 1
click at [60, 108] on icon "button" at bounding box center [60, 108] width 3 height 1
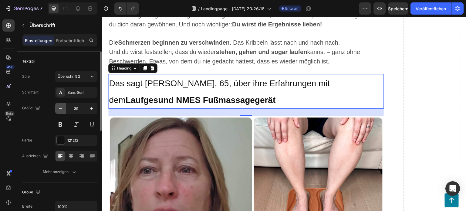
click at [60, 108] on icon "button" at bounding box center [60, 108] width 3 height 1
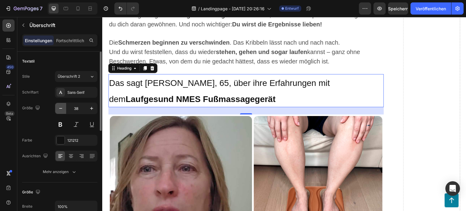
click at [60, 108] on icon "button" at bounding box center [60, 108] width 3 height 1
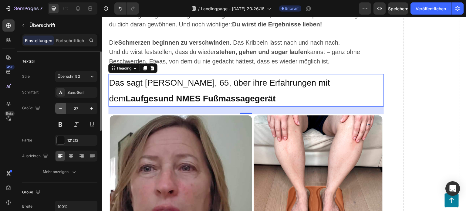
click at [60, 108] on icon "button" at bounding box center [60, 108] width 3 height 1
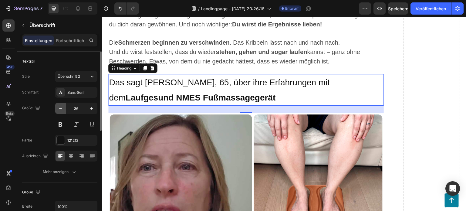
click at [60, 108] on icon "button" at bounding box center [60, 108] width 3 height 1
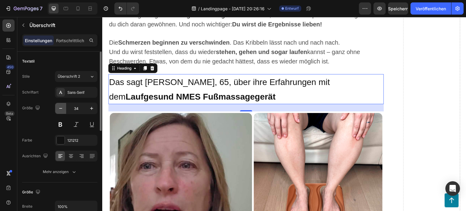
click at [60, 108] on icon "button" at bounding box center [60, 108] width 3 height 1
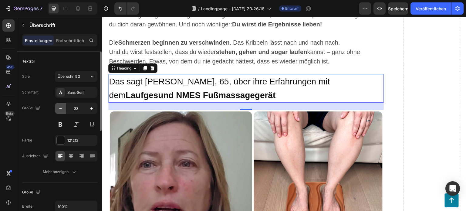
click at [60, 108] on icon "button" at bounding box center [60, 108] width 3 height 1
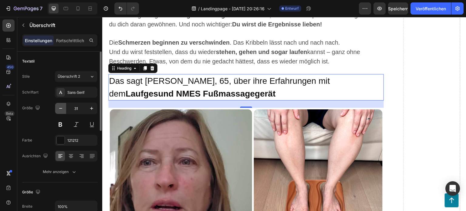
click at [60, 108] on icon "button" at bounding box center [60, 108] width 3 height 1
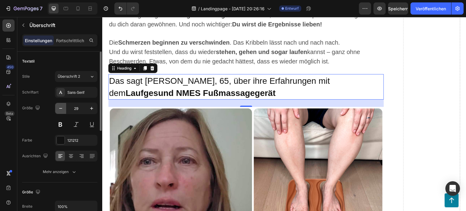
click at [60, 108] on icon "button" at bounding box center [60, 108] width 3 height 1
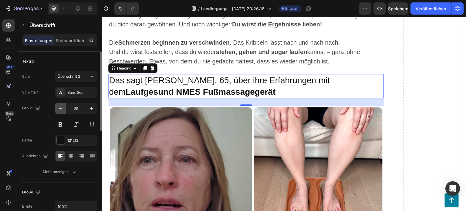
type input "28"
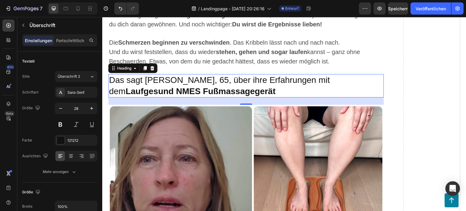
click at [212, 81] on p "Das sagt [PERSON_NAME], 65, über ihre Erfahrungen mit dem Laufgesund NMES Fußma…" at bounding box center [246, 86] width 274 height 22
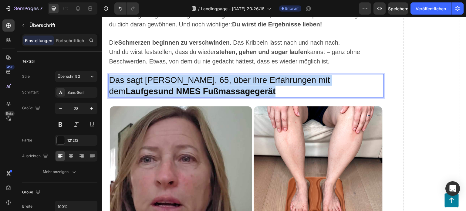
drag, startPoint x: 212, startPoint y: 84, endPoint x: 111, endPoint y: 74, distance: 101.1
click at [111, 75] on p "Das sagt [PERSON_NAME], 65, über ihre Erfahrungen mit dem Laufgesund NMES Fußma…" at bounding box center [246, 86] width 274 height 22
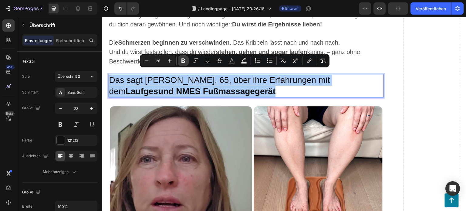
click at [183, 62] on icon "Editor contextual toolbar" at bounding box center [183, 61] width 6 height 6
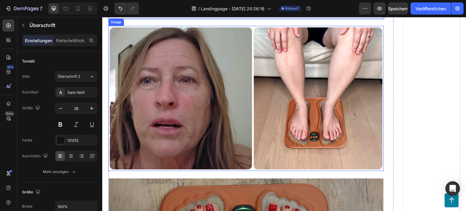
scroll to position [3778, 0]
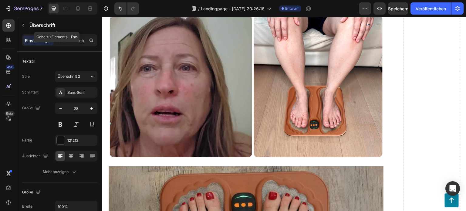
click at [24, 25] on icon "button" at bounding box center [23, 25] width 5 height 5
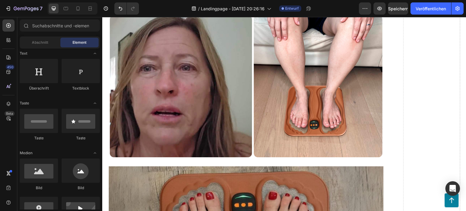
scroll to position [0, 0]
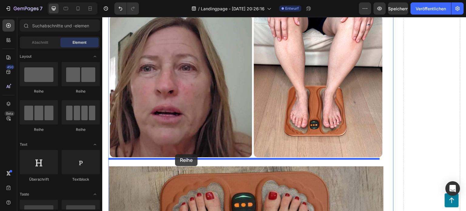
drag, startPoint x: 145, startPoint y: 97, endPoint x: 175, endPoint y: 154, distance: 64.6
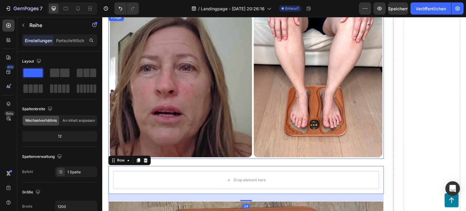
scroll to position [3839, 0]
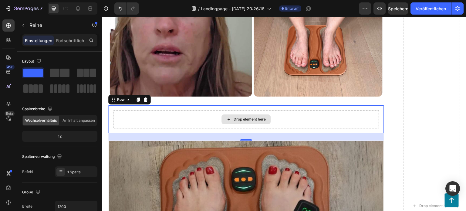
click at [168, 110] on div "Drop element here" at bounding box center [246, 119] width 266 height 18
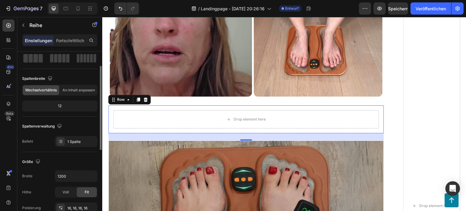
click at [67, 106] on div "12" at bounding box center [59, 106] width 73 height 8
click at [65, 104] on div "12" at bounding box center [59, 106] width 73 height 8
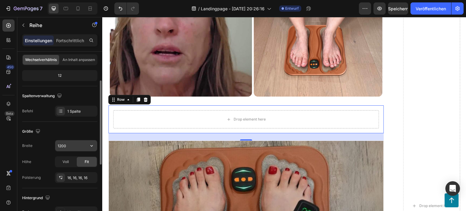
click at [74, 145] on input "1200" at bounding box center [76, 145] width 42 height 11
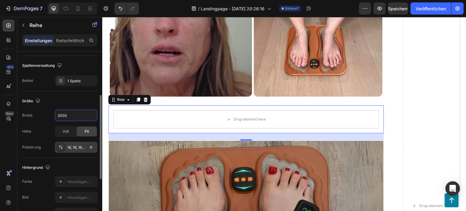
type input "2000"
click at [79, 148] on font "16, 16, 16, 16" at bounding box center [77, 147] width 20 height 5
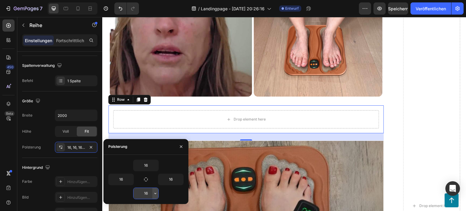
click at [155, 191] on icon "button" at bounding box center [155, 193] width 5 height 5
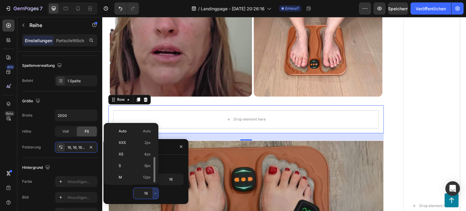
scroll to position [22, 0]
click at [135, 176] on p "XL 24px" at bounding box center [135, 178] width 32 height 5
type input "24"
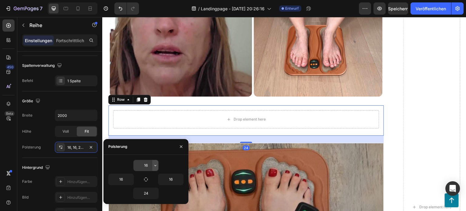
click at [153, 165] on icon "button" at bounding box center [155, 165] width 5 height 5
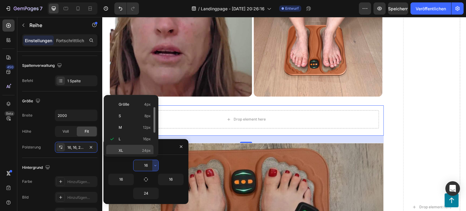
click at [128, 148] on p "XL 24px" at bounding box center [135, 150] width 32 height 5
type input "24"
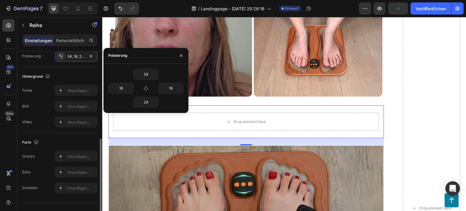
scroll to position [193, 0]
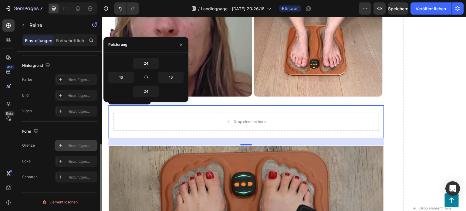
click at [76, 141] on div "Hinzufügen..." at bounding box center [76, 145] width 42 height 11
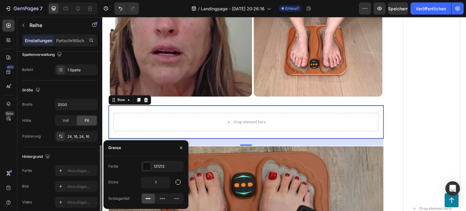
scroll to position [132, 0]
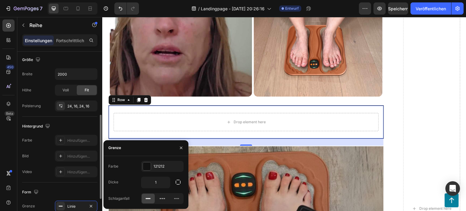
click at [77, 128] on div "Hintergrund" at bounding box center [59, 126] width 75 height 10
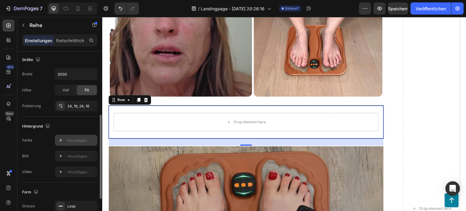
click at [70, 138] on font "Hinzufügen..." at bounding box center [78, 140] width 22 height 5
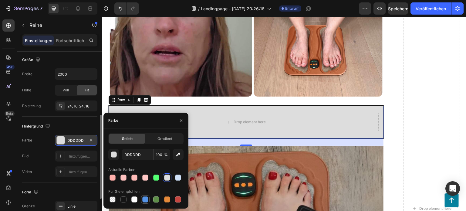
click at [143, 197] on div at bounding box center [145, 199] width 6 height 6
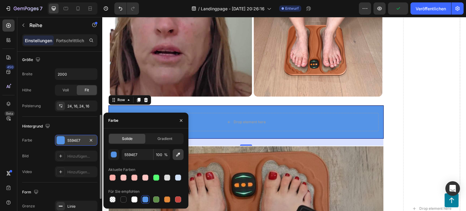
click at [175, 155] on icon "button" at bounding box center [178, 154] width 6 height 6
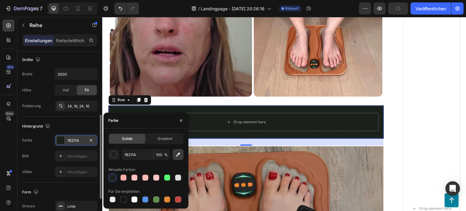
click at [178, 154] on icon "button" at bounding box center [178, 155] width 4 height 4
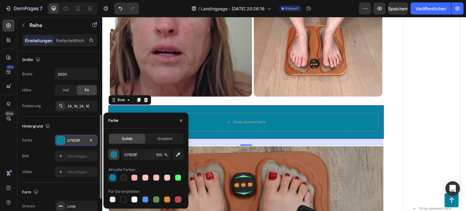
click at [113, 153] on div "button" at bounding box center [114, 155] width 6 height 6
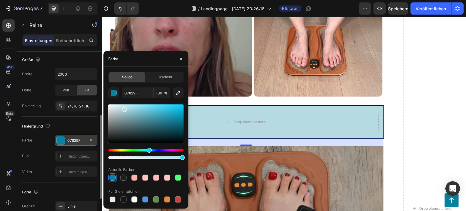
drag, startPoint x: 143, startPoint y: 108, endPoint x: 123, endPoint y: 108, distance: 19.1
click at [123, 108] on div at bounding box center [145, 123] width 75 height 39
type input "B5DAE2"
click at [181, 57] on icon "button" at bounding box center [181, 58] width 5 height 5
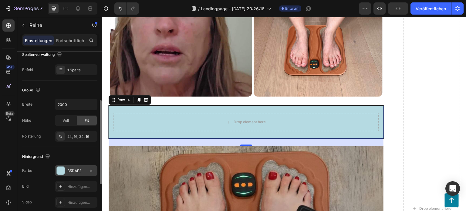
scroll to position [72, 0]
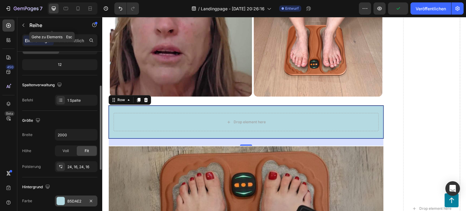
click at [24, 26] on icon "button" at bounding box center [23, 25] width 5 height 5
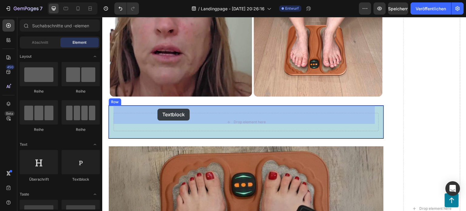
drag, startPoint x: 178, startPoint y: 186, endPoint x: 157, endPoint y: 109, distance: 80.1
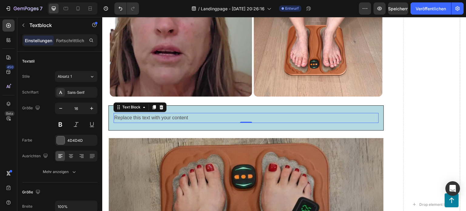
click at [192, 113] on div "Replace this text with your content" at bounding box center [245, 118] width 265 height 10
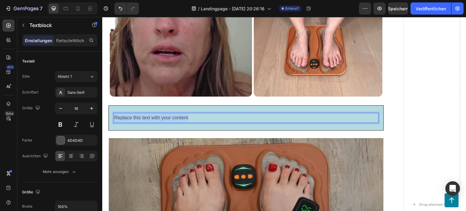
drag, startPoint x: 200, startPoint y: 109, endPoint x: 113, endPoint y: 112, distance: 87.1
click at [113, 113] on div "Replace this text with your content" at bounding box center [245, 118] width 265 height 10
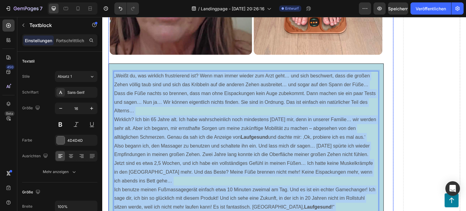
scroll to position [3838, 0]
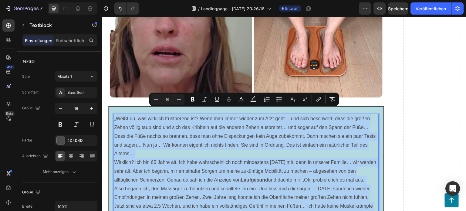
drag, startPoint x: 152, startPoint y: 160, endPoint x: 114, endPoint y: 109, distance: 63.3
click at [114, 114] on div "„Weißt du, was wirklich frustrierend ist? Wenn man immer wieder zum Arzt geht… …" at bounding box center [245, 193] width 265 height 158
click at [180, 97] on icon "Editor contextual toolbar" at bounding box center [179, 99] width 6 height 6
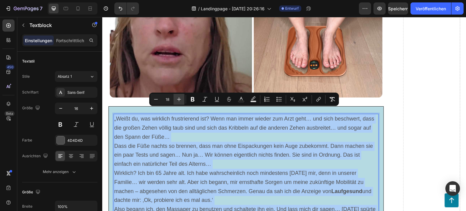
click at [180, 97] on icon "Editor contextual toolbar" at bounding box center [179, 99] width 6 height 6
type input "20"
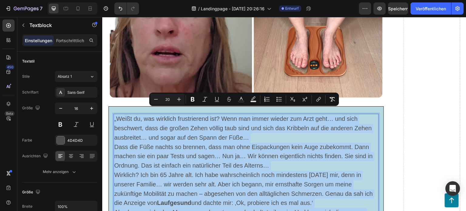
click at [187, 130] on span "„Weißt du, was wirklich frustrierend ist? Wenn man immer wieder zum Arzt geht… …" at bounding box center [242, 127] width 257 height 25
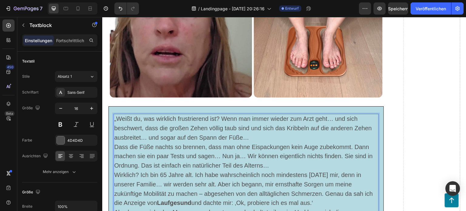
click at [254, 127] on p "„Weißt du, was wirklich frustrierend ist? Wenn man immer wieder zum Arzt geht… …" at bounding box center [246, 128] width 264 height 28
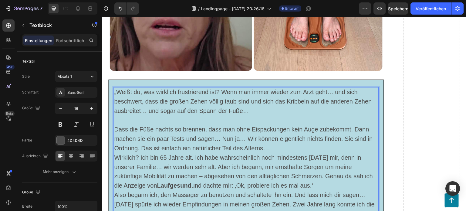
scroll to position [3868, 0]
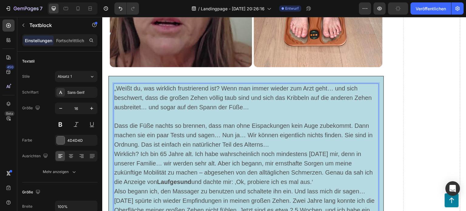
click at [275, 135] on p "Dass die Füße nachts so brennen, dass man ohne Eispackungen kein Auge zubekommt…" at bounding box center [246, 135] width 264 height 28
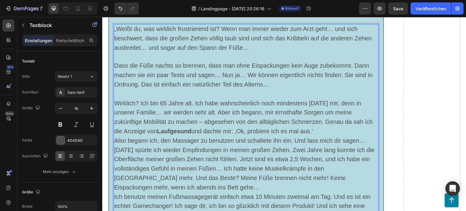
scroll to position [3959, 0]
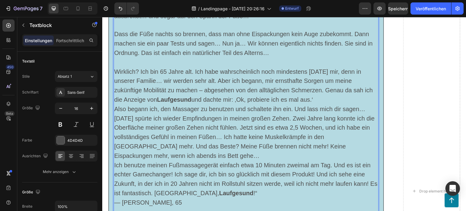
click at [321, 88] on p "Wirklich? Ich bin 65 Jahre alt. Ich habe wahrscheinlich noch mindestens [DATE] …" at bounding box center [246, 85] width 264 height 37
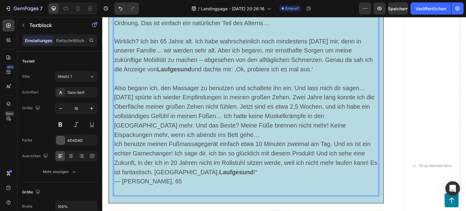
scroll to position [3989, 0]
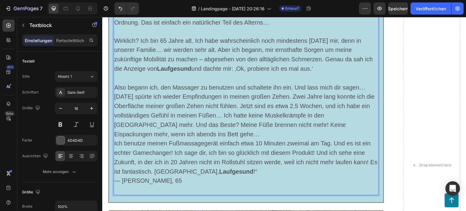
click at [190, 127] on p "Also begann ich, den Massager zu benutzen und schaltete ihn ein. Und lass mich …" at bounding box center [246, 111] width 264 height 56
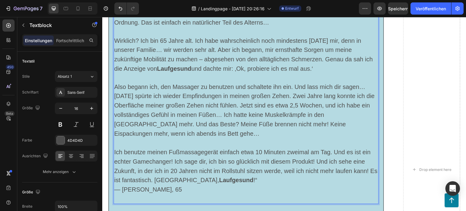
click at [231, 166] on p "Ich benutze meinen Fußmassagegerät einfach etwa 10 Minuten zweimal am Tag. Und …" at bounding box center [246, 171] width 264 height 47
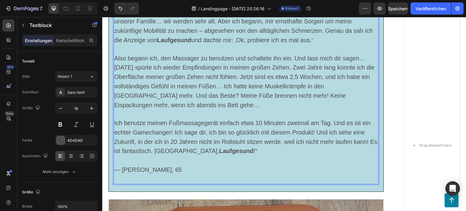
scroll to position [4050, 0]
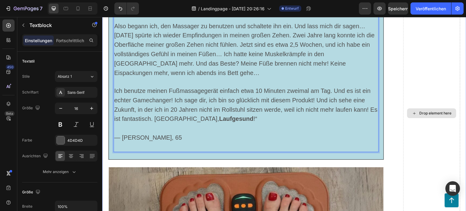
click at [423, 82] on div "Drop element here" at bounding box center [431, 113] width 57 height 2270
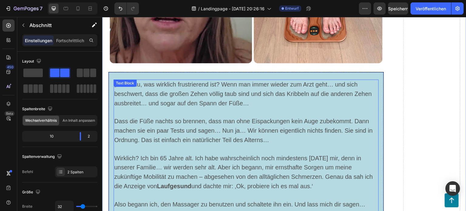
scroll to position [3868, 0]
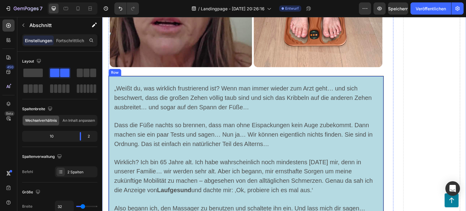
click at [289, 76] on div "„Weißt du, was wirklich frustrierend ist? Wenn man immer wieder zum Arzt geht… …" at bounding box center [245, 209] width 275 height 266
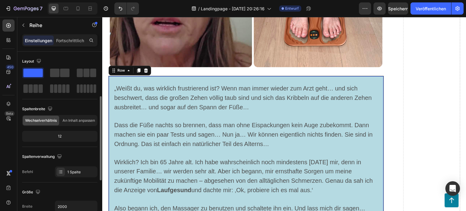
scroll to position [30, 0]
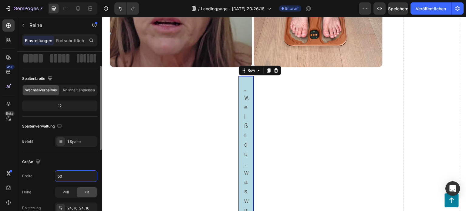
type input "500"
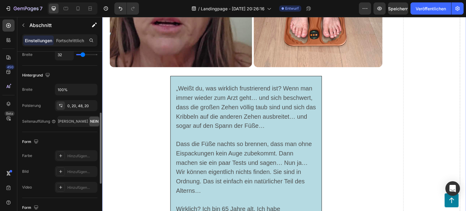
scroll to position [0, 0]
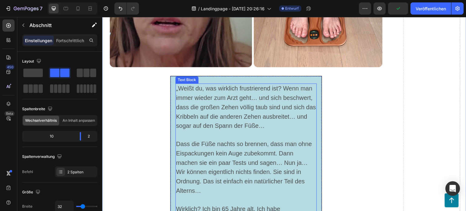
click at [181, 131] on p "Rich Text Editor. Editing area: main" at bounding box center [246, 135] width 140 height 9
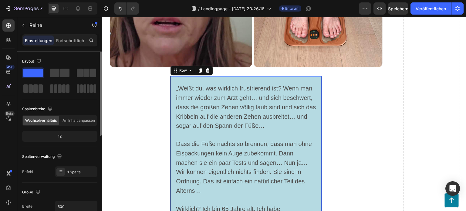
scroll to position [61, 0]
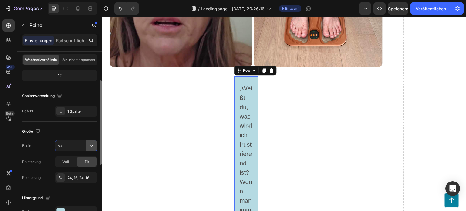
type input "800"
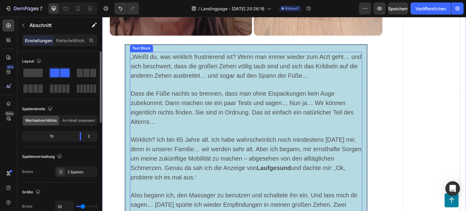
scroll to position [3868, 0]
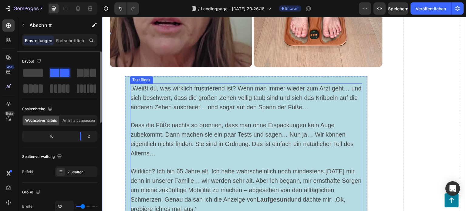
click at [307, 95] on p "„Weißt du, was wirklich frustrierend ist? Wenn man immer wieder zum Arzt geht… …" at bounding box center [245, 98] width 231 height 28
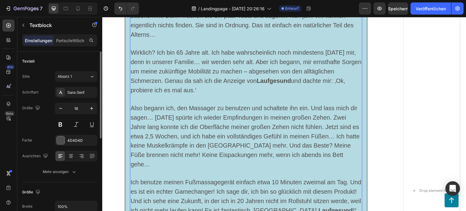
scroll to position [4020, 0]
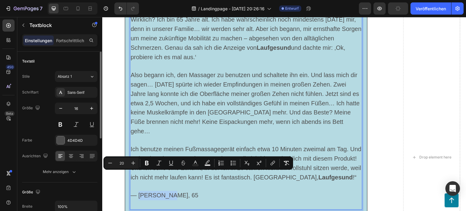
drag, startPoint x: 171, startPoint y: 175, endPoint x: 135, endPoint y: 176, distance: 35.5
click at [135, 182] on p "— [PERSON_NAME], 65" at bounding box center [245, 191] width 231 height 18
click at [146, 163] on icon "Editor contextual toolbar" at bounding box center [147, 163] width 4 height 5
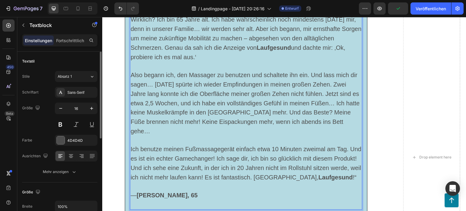
click at [196, 200] on p "Rich Text Editor. Editing area: main" at bounding box center [245, 204] width 231 height 9
drag, startPoint x: 270, startPoint y: 129, endPoint x: 344, endPoint y: 132, distance: 74.3
click at [344, 146] on span "Ich benutze meinen Fußmassagegerät einfach etwa 10 Minuten zweimal am Tag. Und …" at bounding box center [245, 163] width 231 height 35
click at [303, 136] on p "Rich Text Editor. Editing area: main" at bounding box center [245, 140] width 231 height 9
click at [388, 109] on div "⁠⁠⁠⁠⁠⁠⁠ So wurde der Laufgesund Fußmassagegerät 2.0 geboren! (Es erfrischt und …" at bounding box center [250, 157] width 285 height 2297
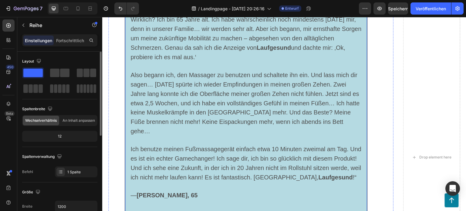
click at [362, 124] on div "„Weißt du, was wirklich frustrierend ist? Wenn man immer wieder zum Arzt geht… …" at bounding box center [246, 70] width 243 height 293
click at [342, 146] on span "Ich benutze meinen Fußmassagegerät einfach etwa 10 Minuten zweimal am Tag. Und …" at bounding box center [245, 163] width 231 height 35
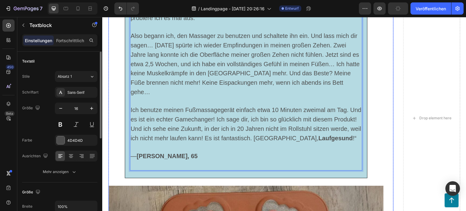
scroll to position [4047, 0]
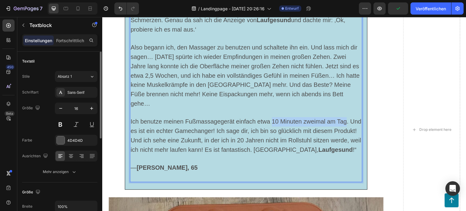
drag, startPoint x: 270, startPoint y: 102, endPoint x: 343, endPoint y: 104, distance: 72.8
click at [343, 118] on span "Ich benutze meinen Fußmassagegerät einfach etwa 10 Minuten zweimal am Tag. Und …" at bounding box center [245, 135] width 231 height 35
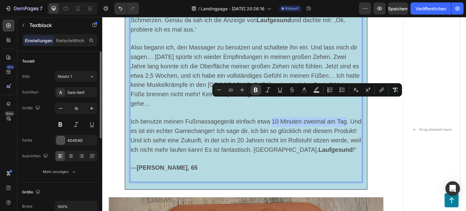
click at [258, 92] on icon "Kontextbezogene Symbolleiste des Editors" at bounding box center [256, 90] width 6 height 6
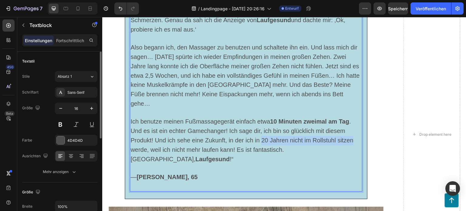
drag, startPoint x: 259, startPoint y: 120, endPoint x: 350, endPoint y: 123, distance: 91.3
click at [350, 123] on span "Ich benutze meinen Fußmassagegerät einfach etwa 10 Minuten zweimal am Tag . Und…" at bounding box center [241, 140] width 223 height 44
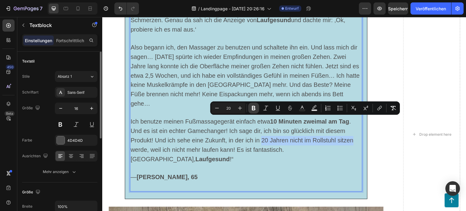
click at [256, 107] on icon "Editor contextual toolbar" at bounding box center [253, 108] width 6 height 6
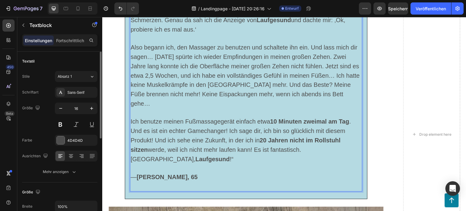
click at [165, 121] on span "Ich benutze meinen Fußmassagegerät einfach etwa 10 Minuten zweimal am Tag . Und…" at bounding box center [240, 140] width 220 height 44
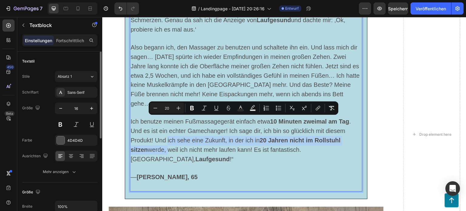
drag, startPoint x: 165, startPoint y: 121, endPoint x: 144, endPoint y: 132, distance: 23.2
click at [144, 132] on span "Ich benutze meinen Fußmassagegerät einfach etwa 10 Minuten zweimal am Tag . Und…" at bounding box center [240, 140] width 220 height 44
click at [190, 109] on icon "Editor contextual toolbar" at bounding box center [192, 108] width 6 height 6
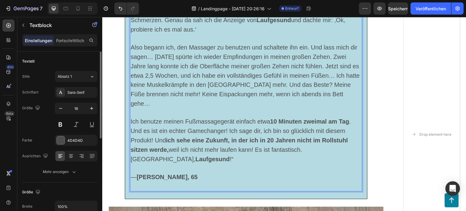
click at [228, 164] on p "— [PERSON_NAME], 65" at bounding box center [245, 173] width 231 height 18
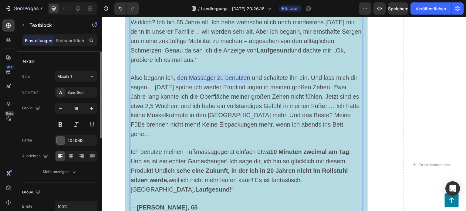
drag, startPoint x: 176, startPoint y: 69, endPoint x: 247, endPoint y: 73, distance: 71.9
click at [247, 73] on p "Also begann ich, den Massager zu benutzen und schaltete ihn ein. Und lass mich …" at bounding box center [245, 105] width 231 height 65
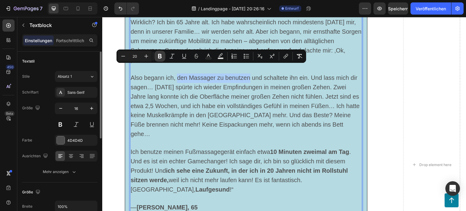
click at [162, 58] on icon "Editor contextual toolbar" at bounding box center [160, 56] width 6 height 6
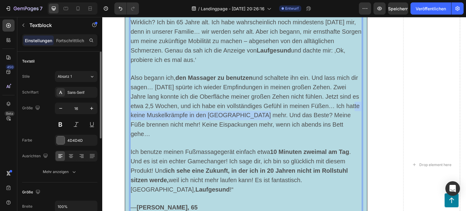
drag, startPoint x: 129, startPoint y: 106, endPoint x: 265, endPoint y: 109, distance: 136.5
click at [265, 109] on p "Also begann ich, den Massager zu benutzen und schaltete ihn ein. Und lass mich …" at bounding box center [245, 105] width 231 height 65
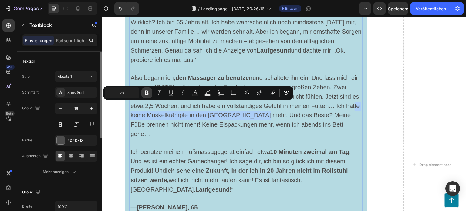
click at [149, 94] on icon "Editor contextual toolbar" at bounding box center [147, 93] width 6 height 6
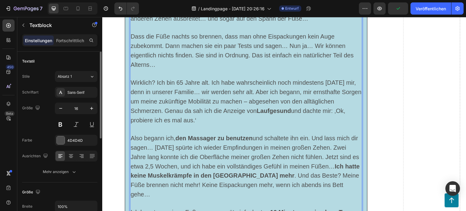
scroll to position [3956, 0]
drag, startPoint x: 129, startPoint y: 74, endPoint x: 205, endPoint y: 74, distance: 76.4
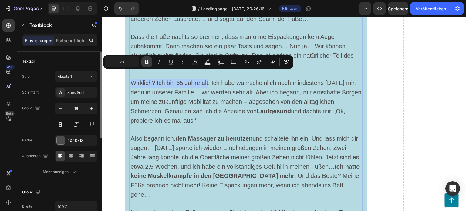
click at [146, 61] on icon "Editor contextual toolbar" at bounding box center [147, 62] width 4 height 5
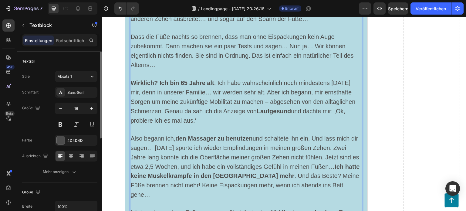
drag, startPoint x: 195, startPoint y: 100, endPoint x: 351, endPoint y: 112, distance: 156.6
click at [351, 112] on p "Wirklich? Ich bin 65 Jahre alt . Ich habe wahrscheinlich noch mindestens [DATE]…" at bounding box center [245, 102] width 231 height 47
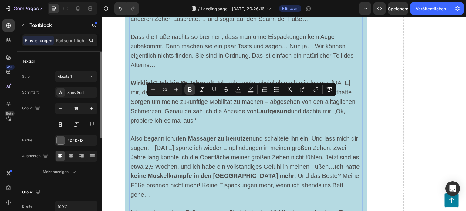
click at [190, 88] on icon "Editor contextual toolbar" at bounding box center [190, 89] width 6 height 6
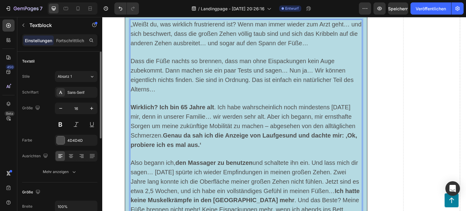
scroll to position [3896, 0]
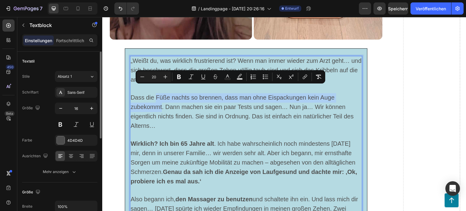
drag, startPoint x: 154, startPoint y: 89, endPoint x: 159, endPoint y: 102, distance: 14.3
click at [159, 102] on span "Dass die Füße nachts so brennen, dass man ohne Eispackungen kein Auge zubekommt…" at bounding box center [241, 111] width 223 height 35
click at [176, 76] on icon "Editor contextual toolbar" at bounding box center [179, 77] width 6 height 6
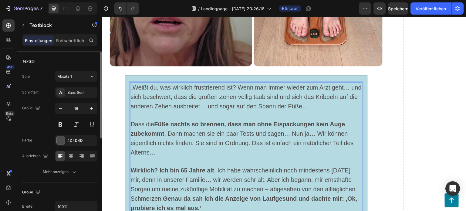
scroll to position [3865, 0]
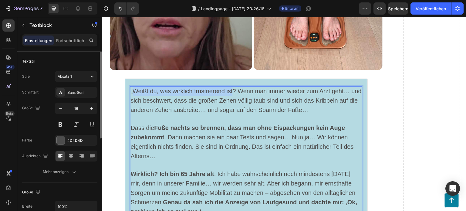
drag, startPoint x: 132, startPoint y: 83, endPoint x: 230, endPoint y: 86, distance: 98.9
click at [230, 88] on span "„Weißt du, was wirklich frustrierend ist? Wenn man immer wieder zum Arzt geht… …" at bounding box center [245, 100] width 231 height 25
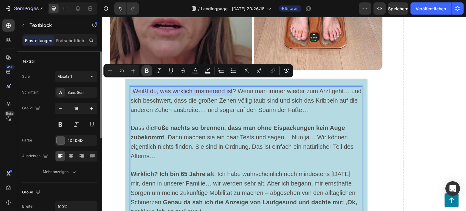
click at [148, 71] on icon "Editor contextual toolbar" at bounding box center [147, 71] width 4 height 5
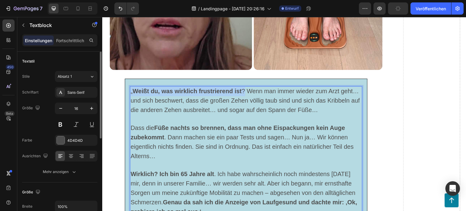
drag, startPoint x: 243, startPoint y: 82, endPoint x: 127, endPoint y: 87, distance: 115.3
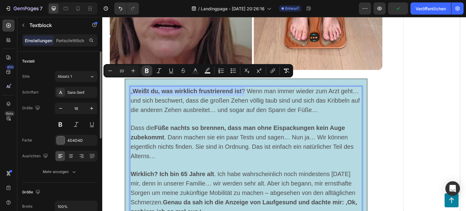
click at [145, 73] on icon "Editor contextual toolbar" at bounding box center [147, 71] width 6 height 6
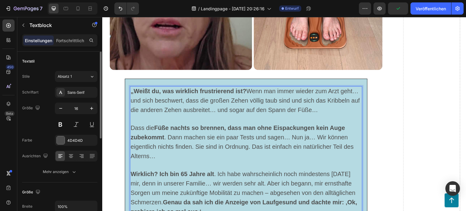
click at [133, 88] on strong "„Weißt du, was wirklich frustrierend ist?" at bounding box center [188, 91] width 116 height 7
